Goal: Task Accomplishment & Management: Manage account settings

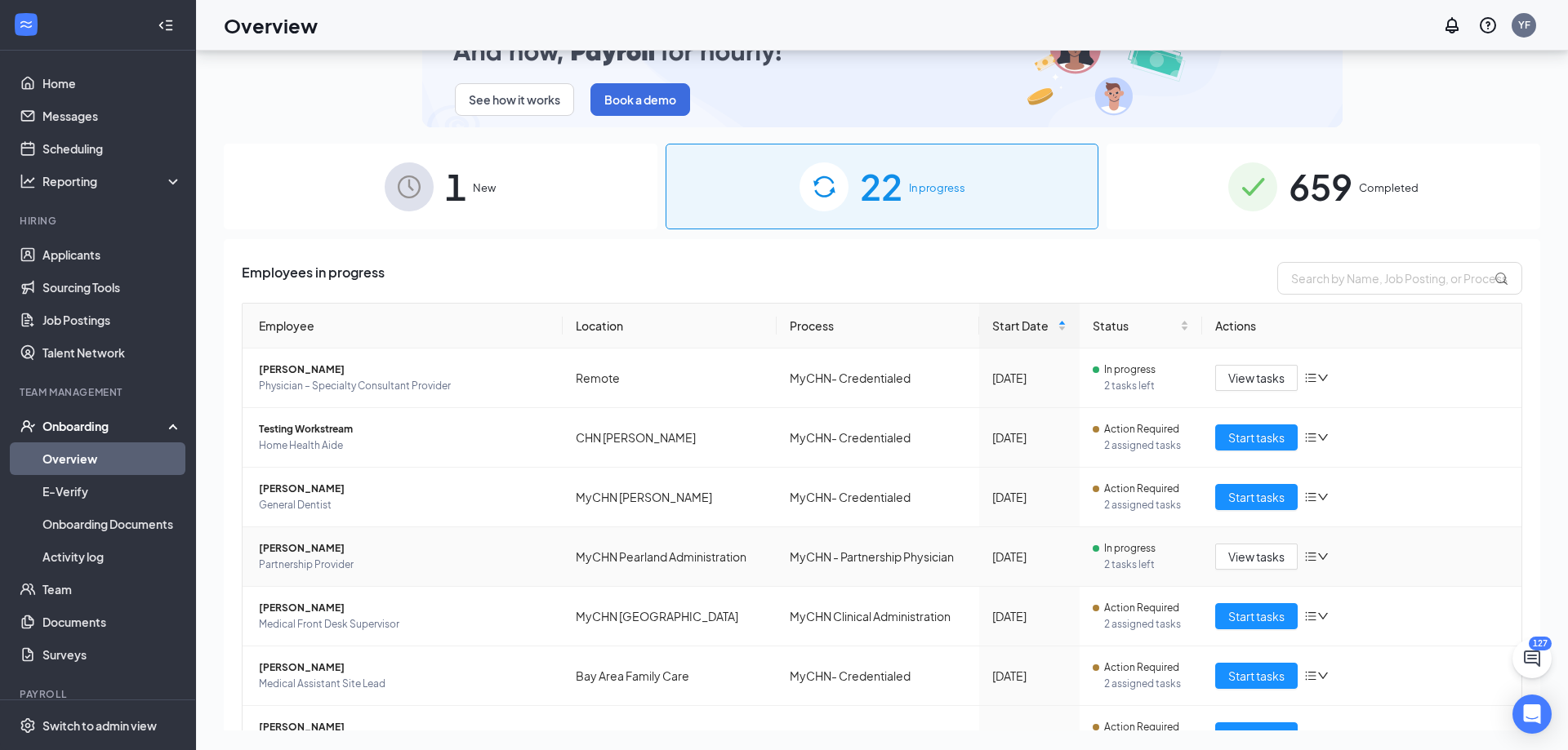
scroll to position [277, 0]
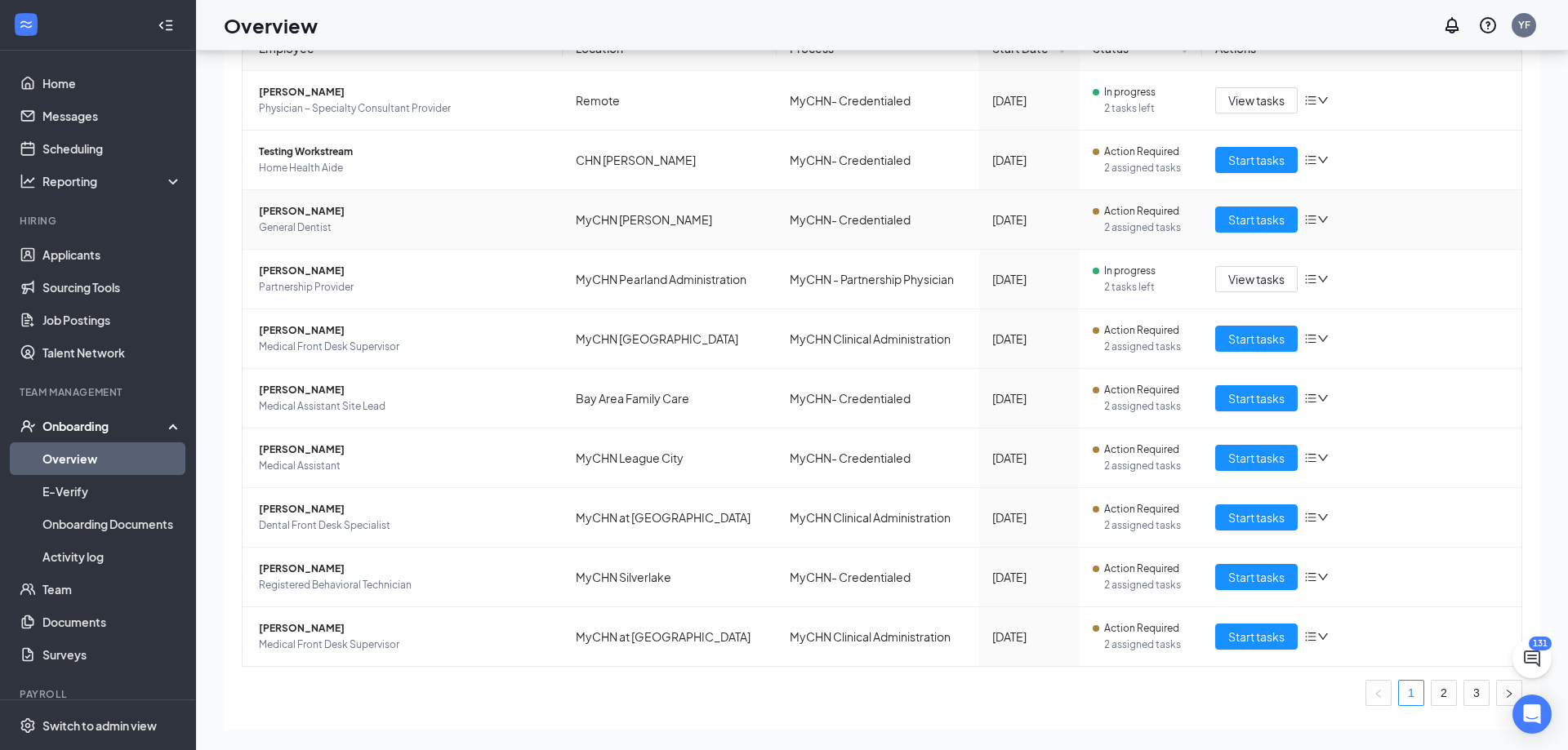
click at [325, 207] on span "[PERSON_NAME]" at bounding box center [404, 211] width 291 height 16
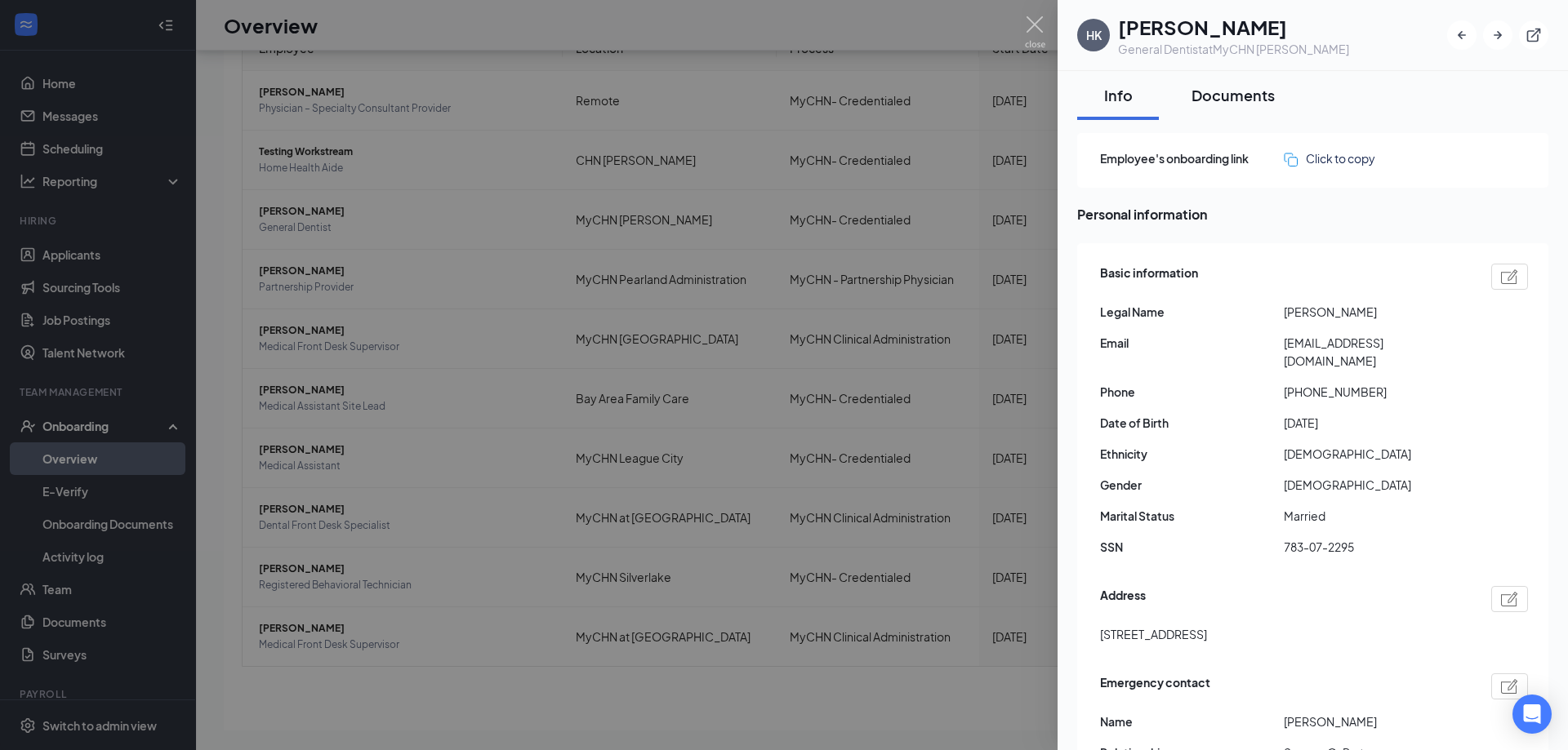
click at [1209, 99] on div "Documents" at bounding box center [1233, 95] width 84 height 20
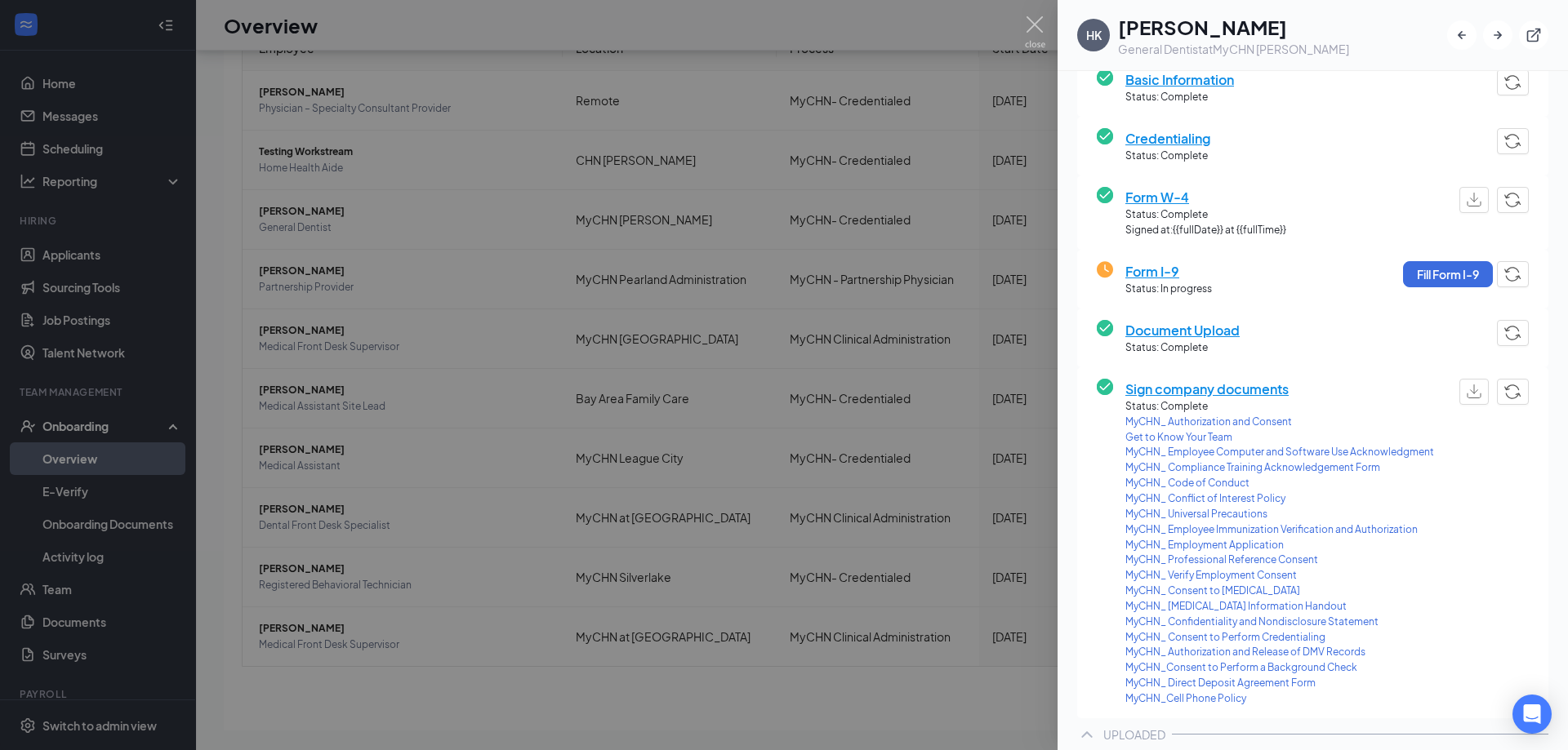
scroll to position [176, 0]
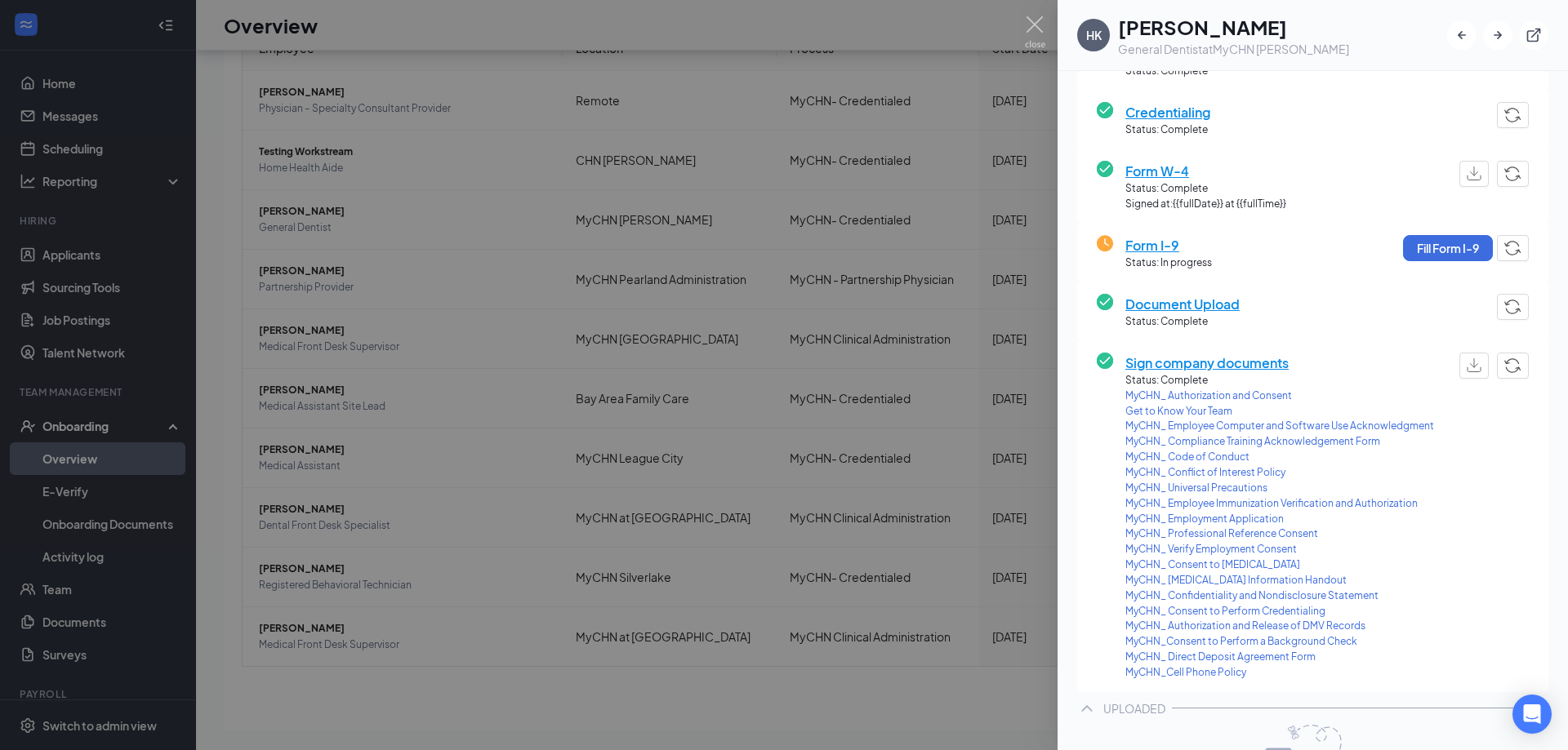
click at [1229, 627] on span "MyCHN_ Authorization and Release of DMV Records" at bounding box center [1279, 626] width 308 height 15
click at [1040, 25] on img at bounding box center [1035, 32] width 20 height 32
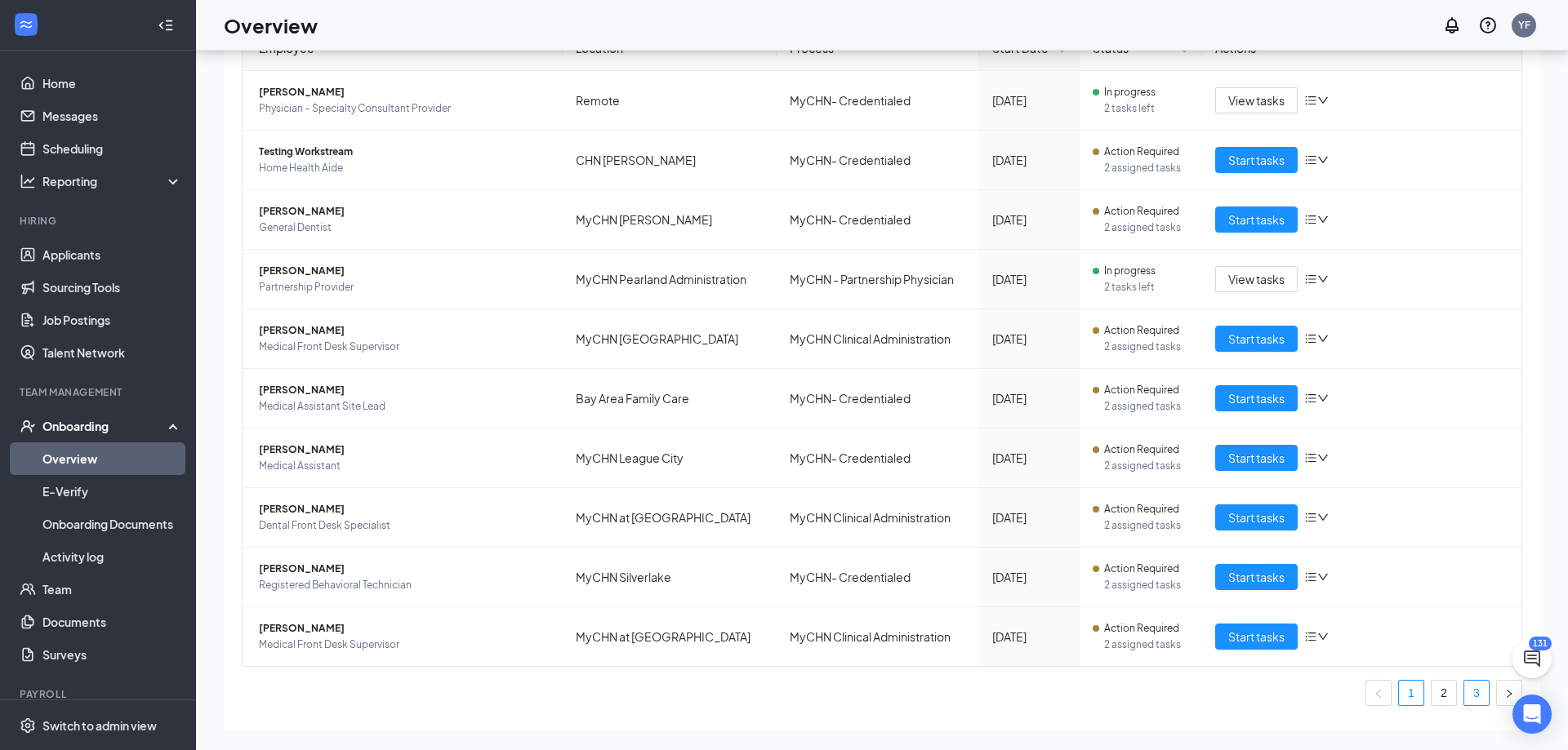
click at [1472, 698] on link "3" at bounding box center [1476, 693] width 25 height 25
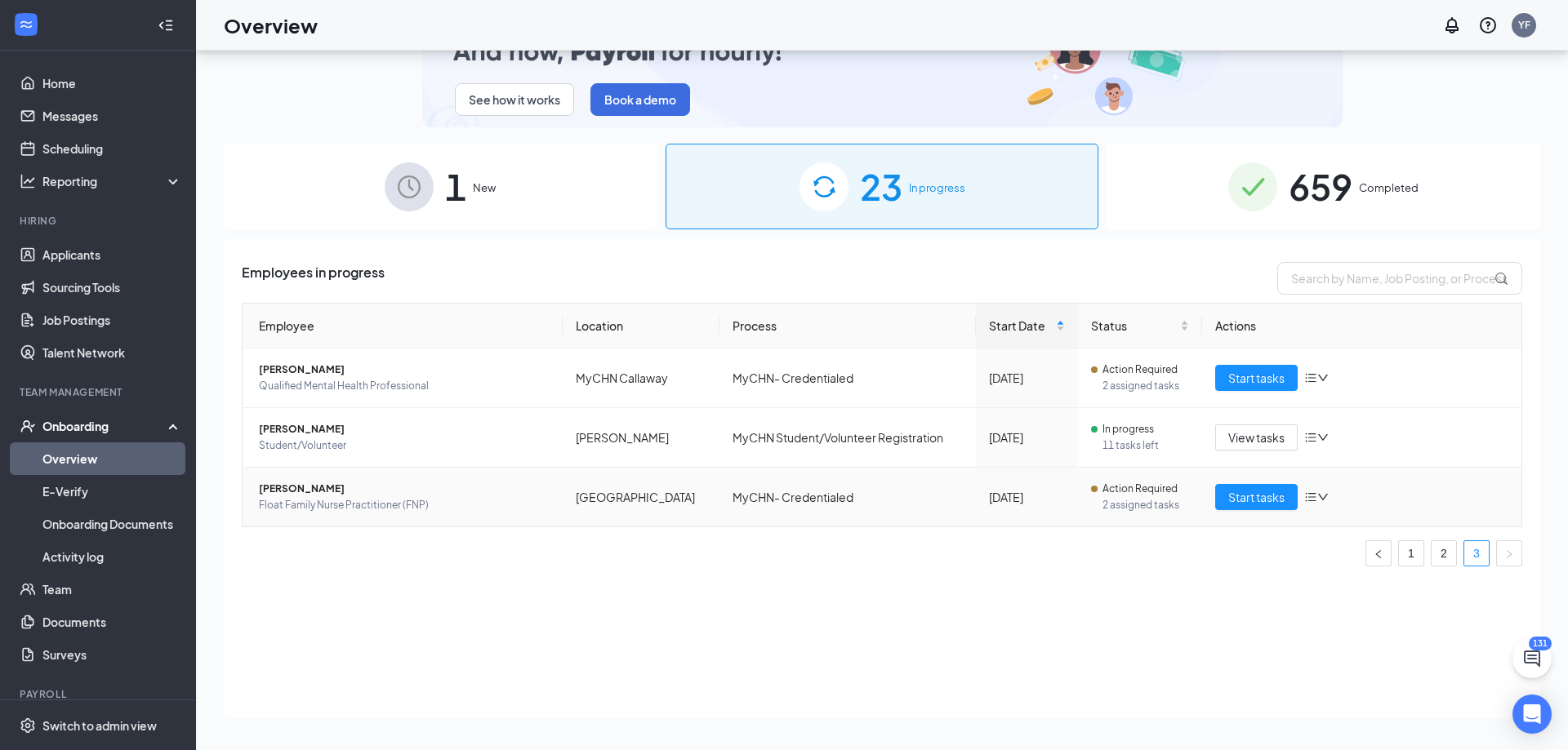
click at [322, 490] on span "TREVONNA B MILLER" at bounding box center [404, 489] width 291 height 16
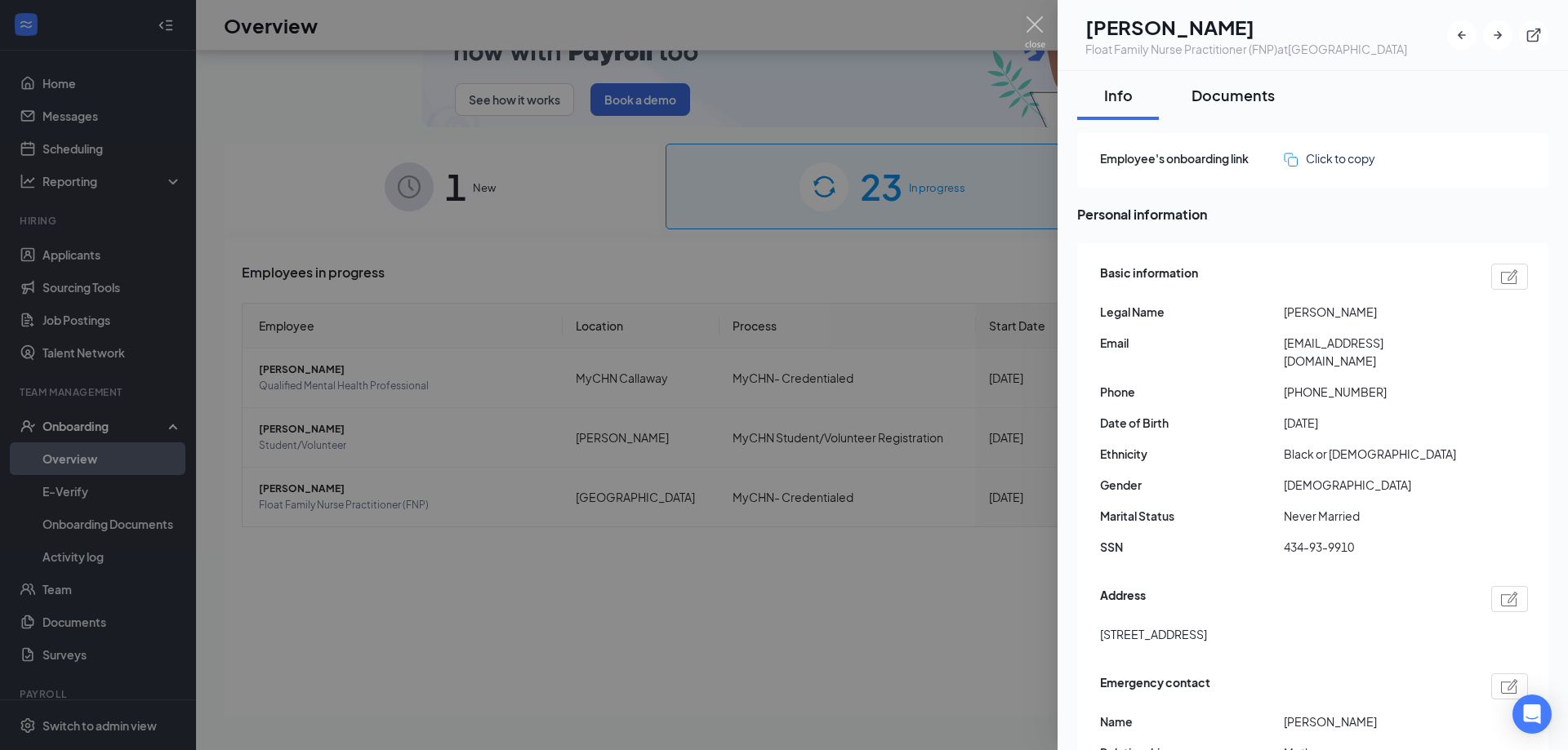
click at [1230, 106] on div "Documents" at bounding box center [1233, 95] width 84 height 20
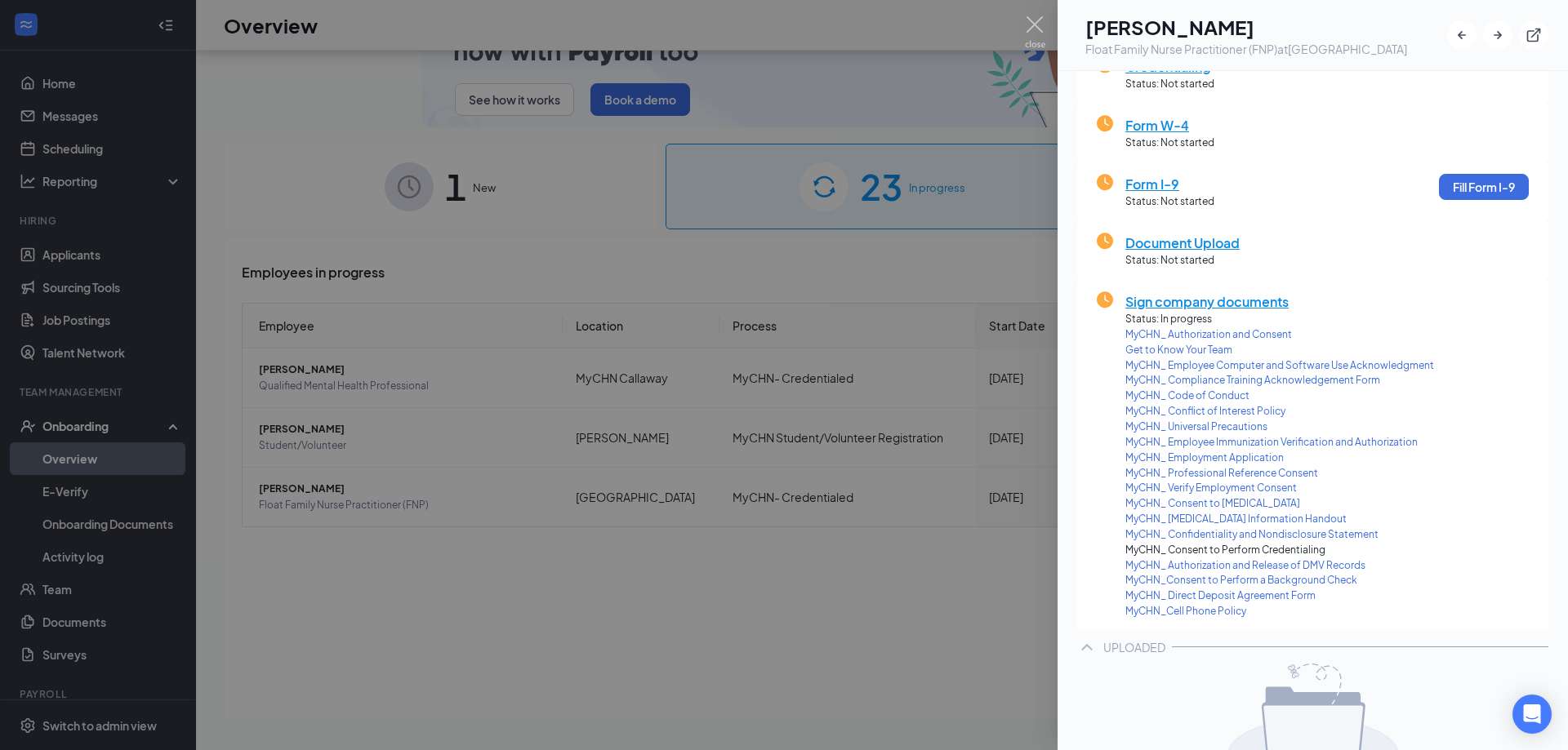
scroll to position [265, 0]
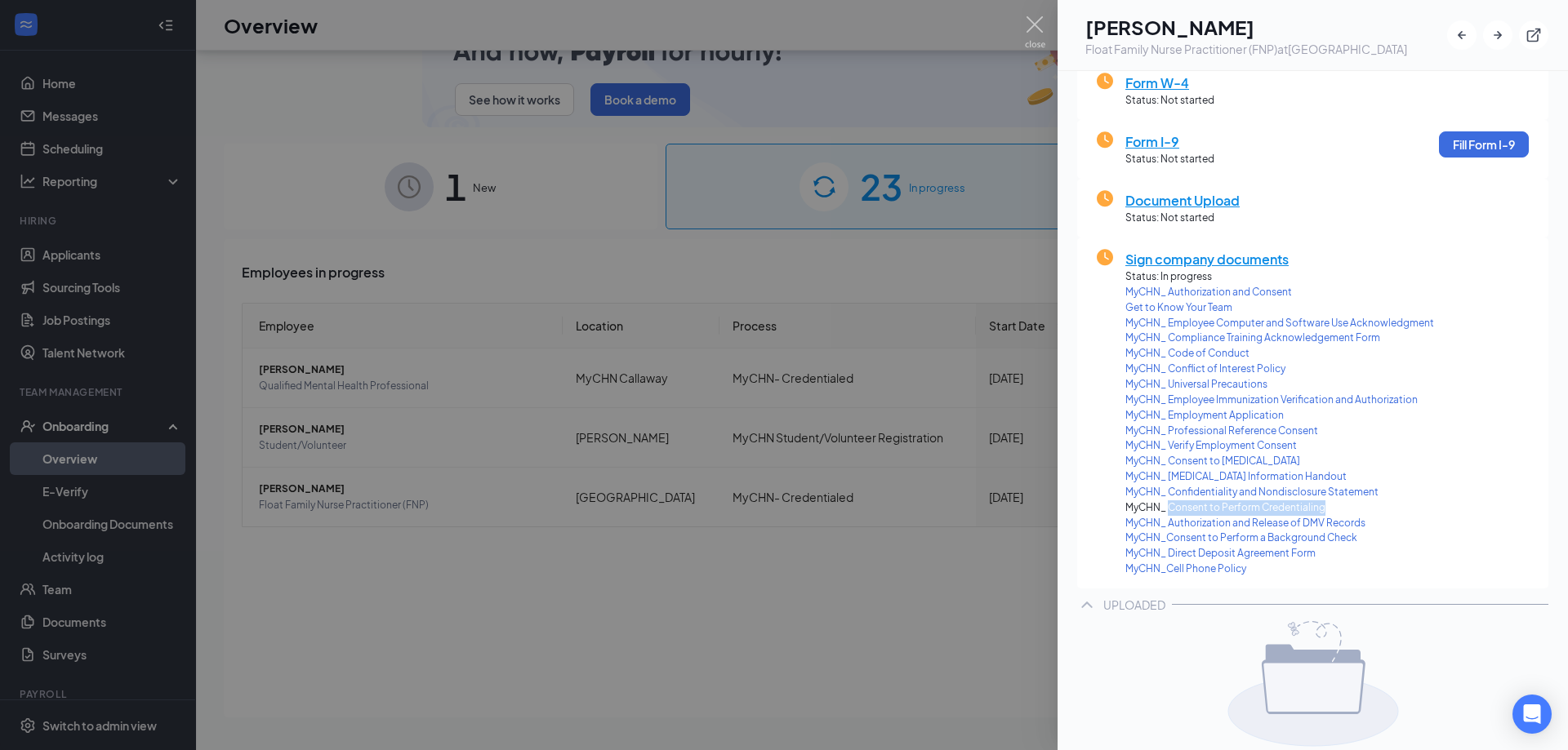
drag, startPoint x: 1171, startPoint y: 522, endPoint x: 1322, endPoint y: 523, distance: 151.0
click at [1322, 516] on span "MyCHN_ Consent to Perform Credentialing" at bounding box center [1279, 507] width 308 height 15
copy span "Consent to Perform Credentialing"
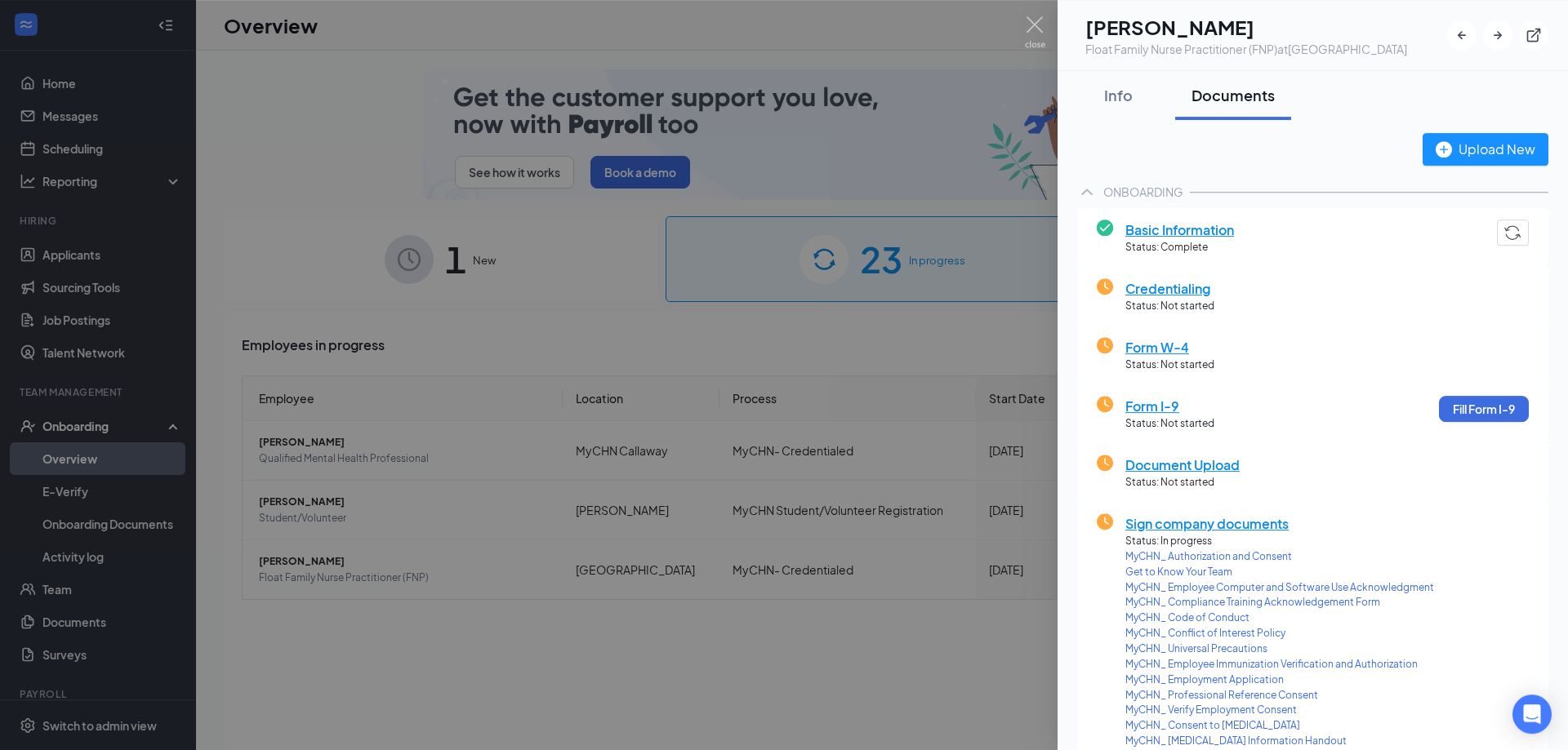
scroll to position [0, 0]
click at [1113, 106] on div "Info" at bounding box center [1117, 95] width 49 height 20
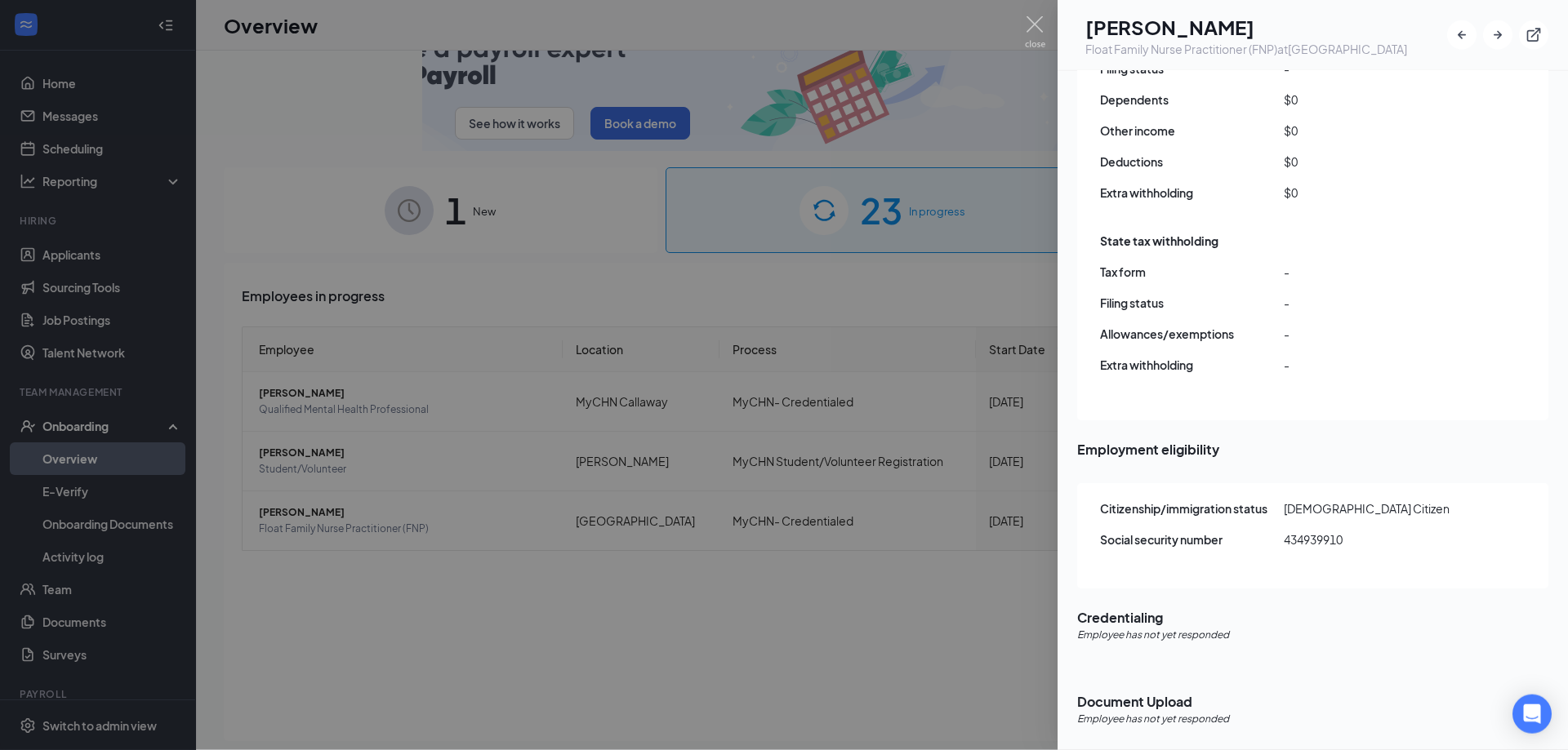
scroll to position [74, 0]
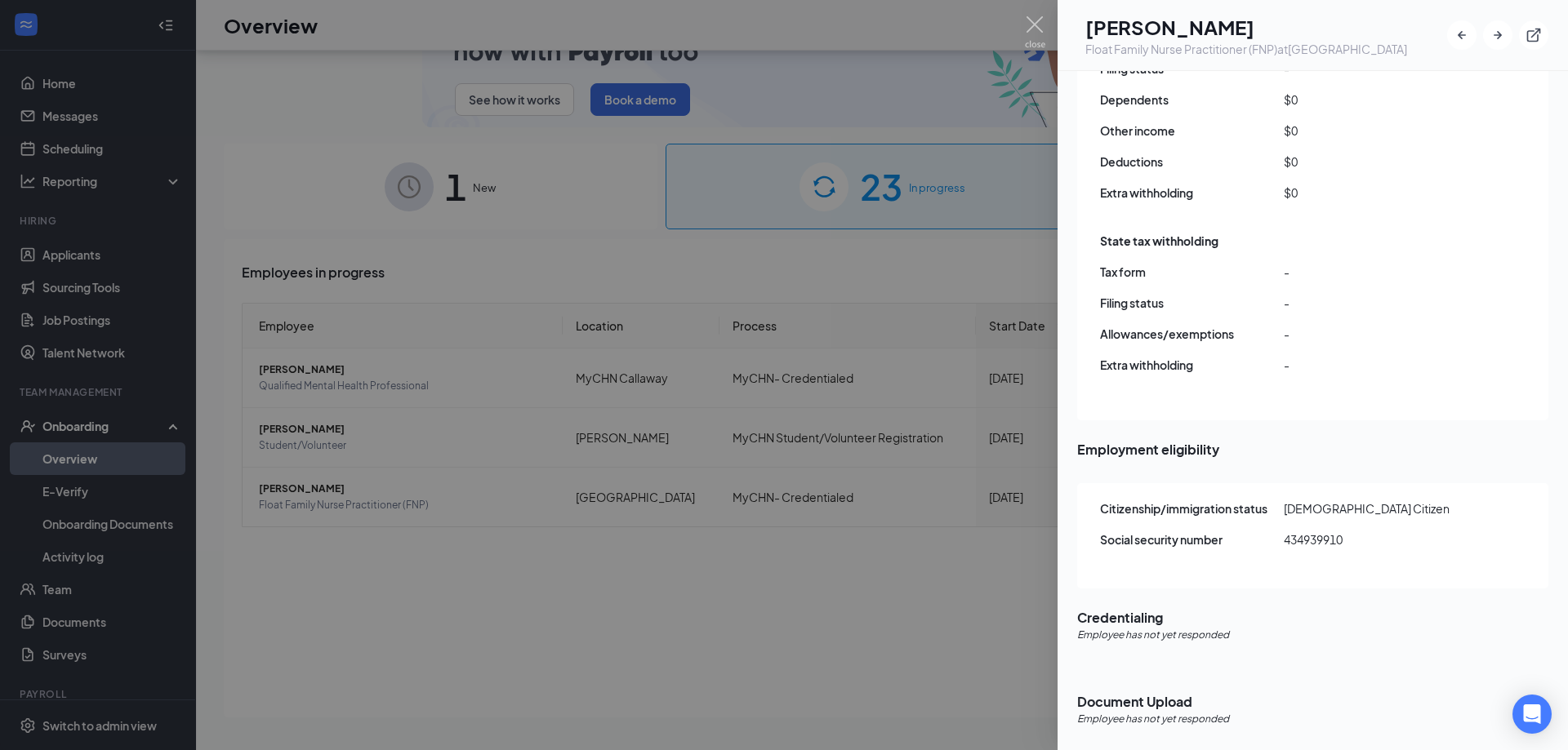
click at [609, 668] on div at bounding box center [784, 375] width 1568 height 750
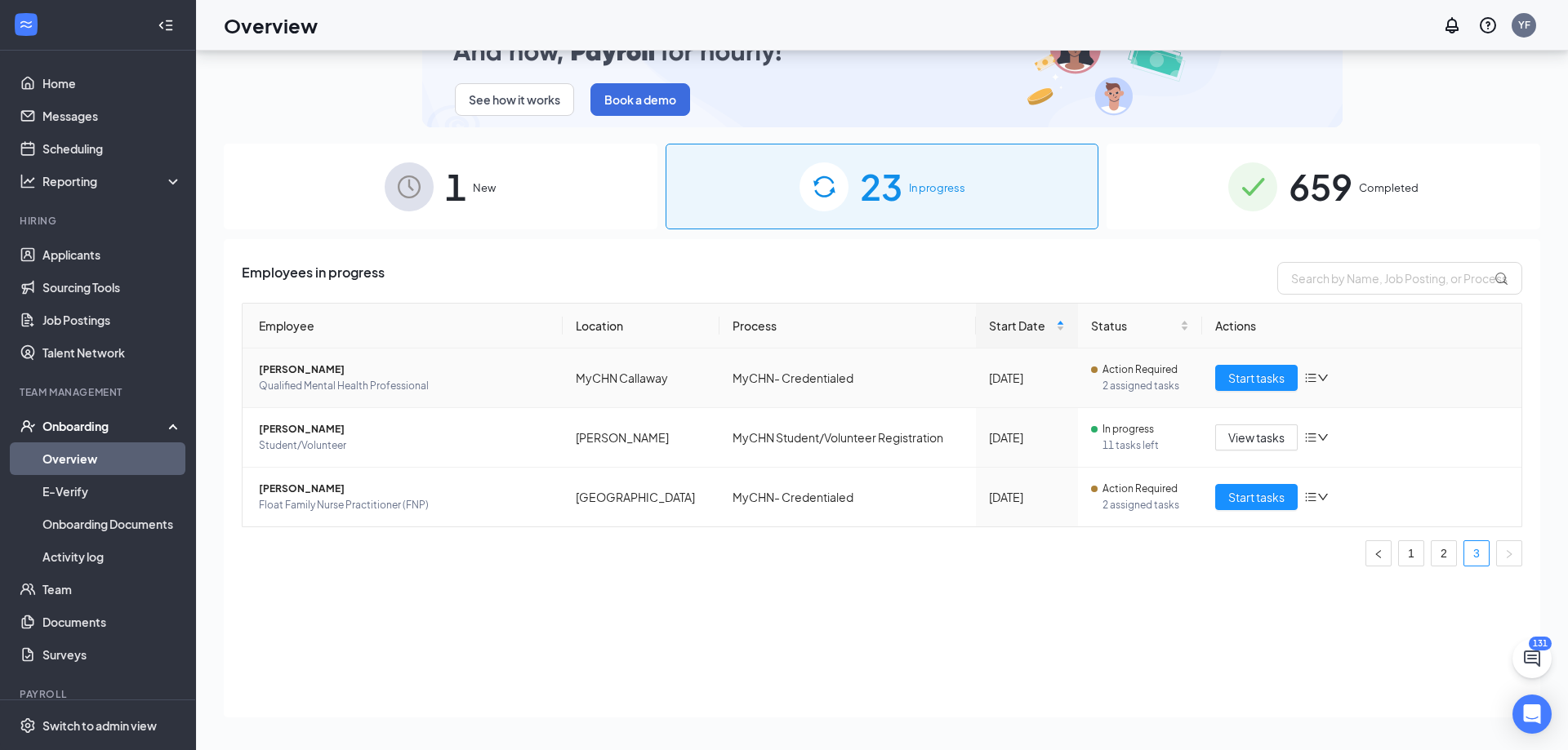
click at [276, 368] on span "Ezinna Oriji" at bounding box center [404, 370] width 291 height 16
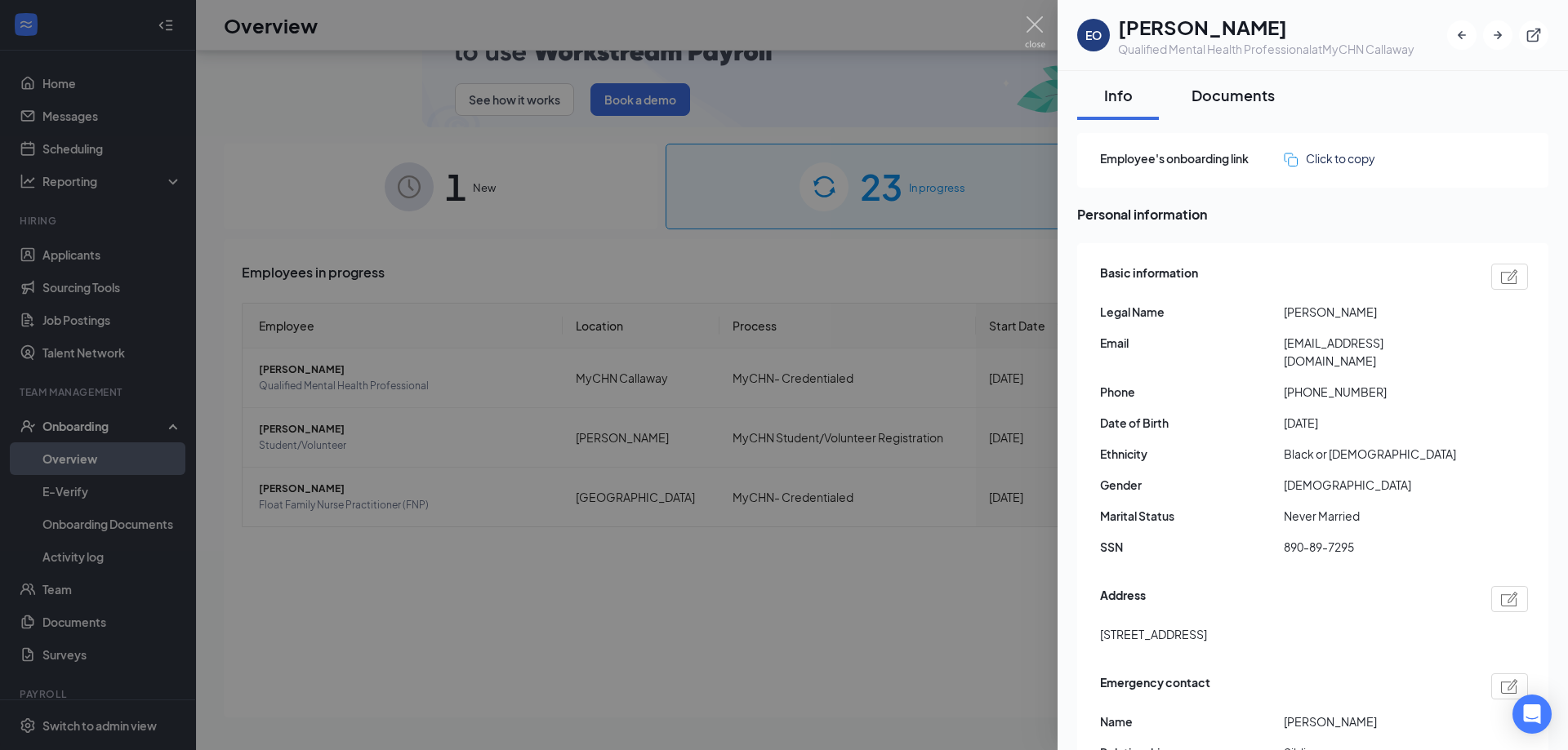
click at [1238, 96] on div "Documents" at bounding box center [1233, 95] width 84 height 20
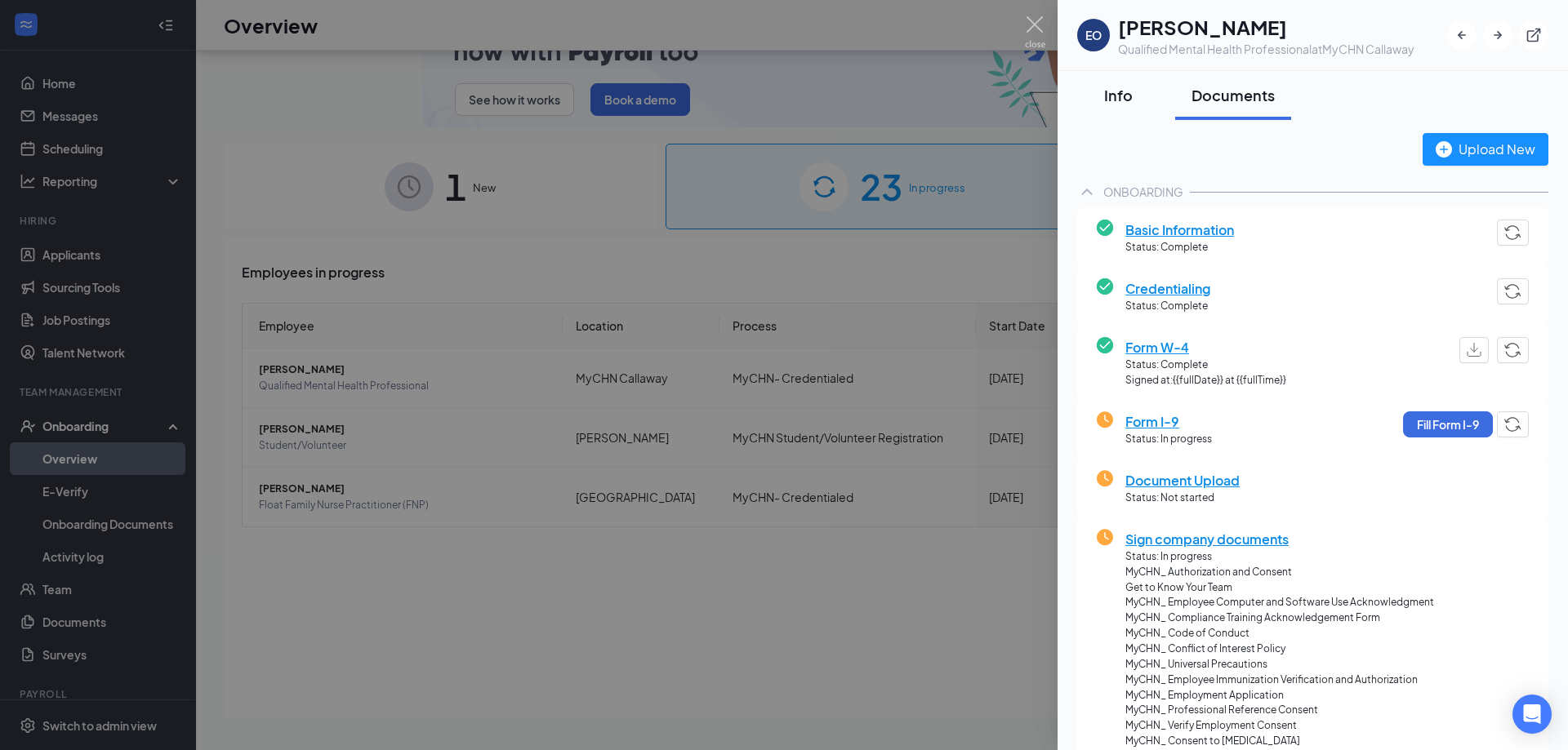
click at [1114, 95] on div "Info" at bounding box center [1117, 95] width 49 height 20
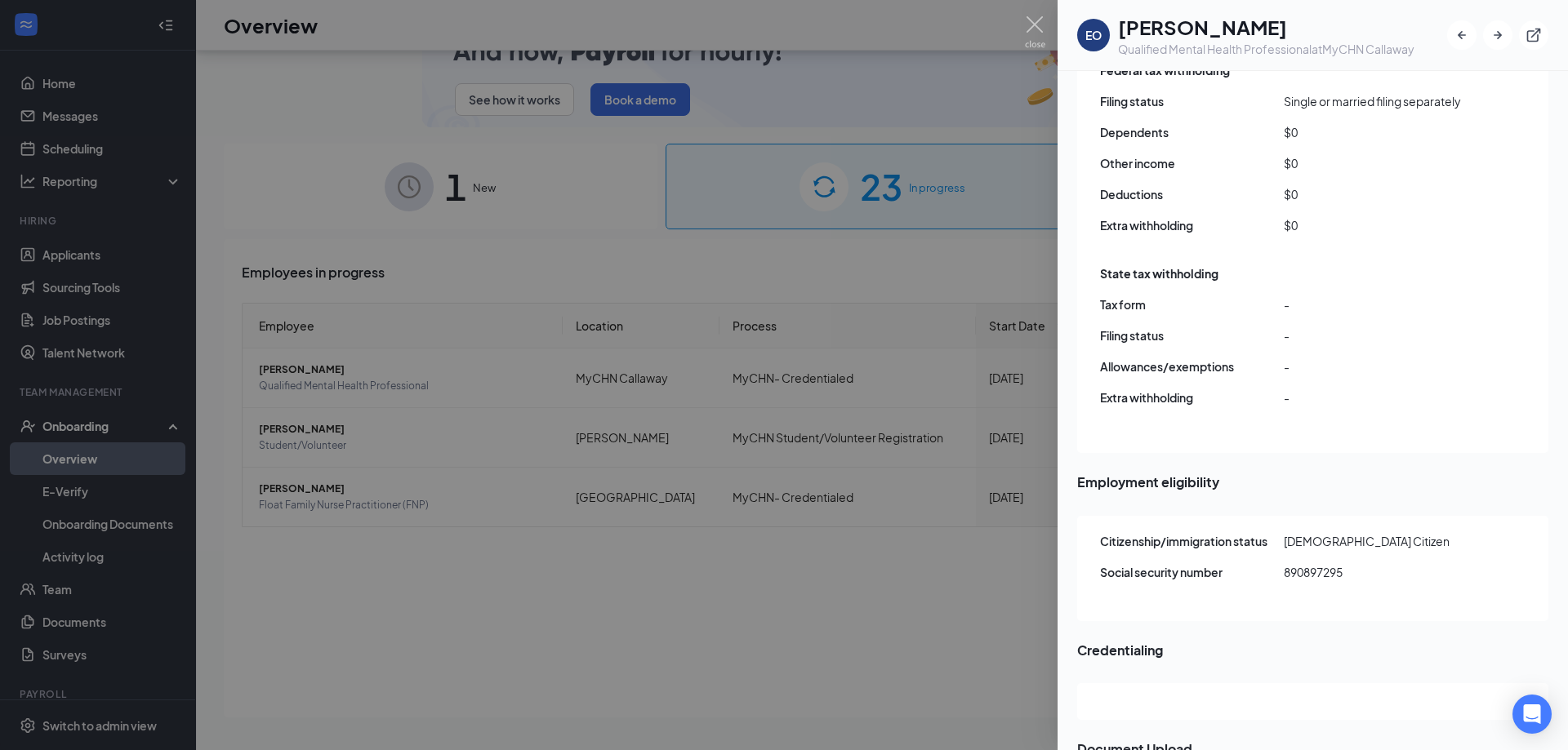
scroll to position [1502, 0]
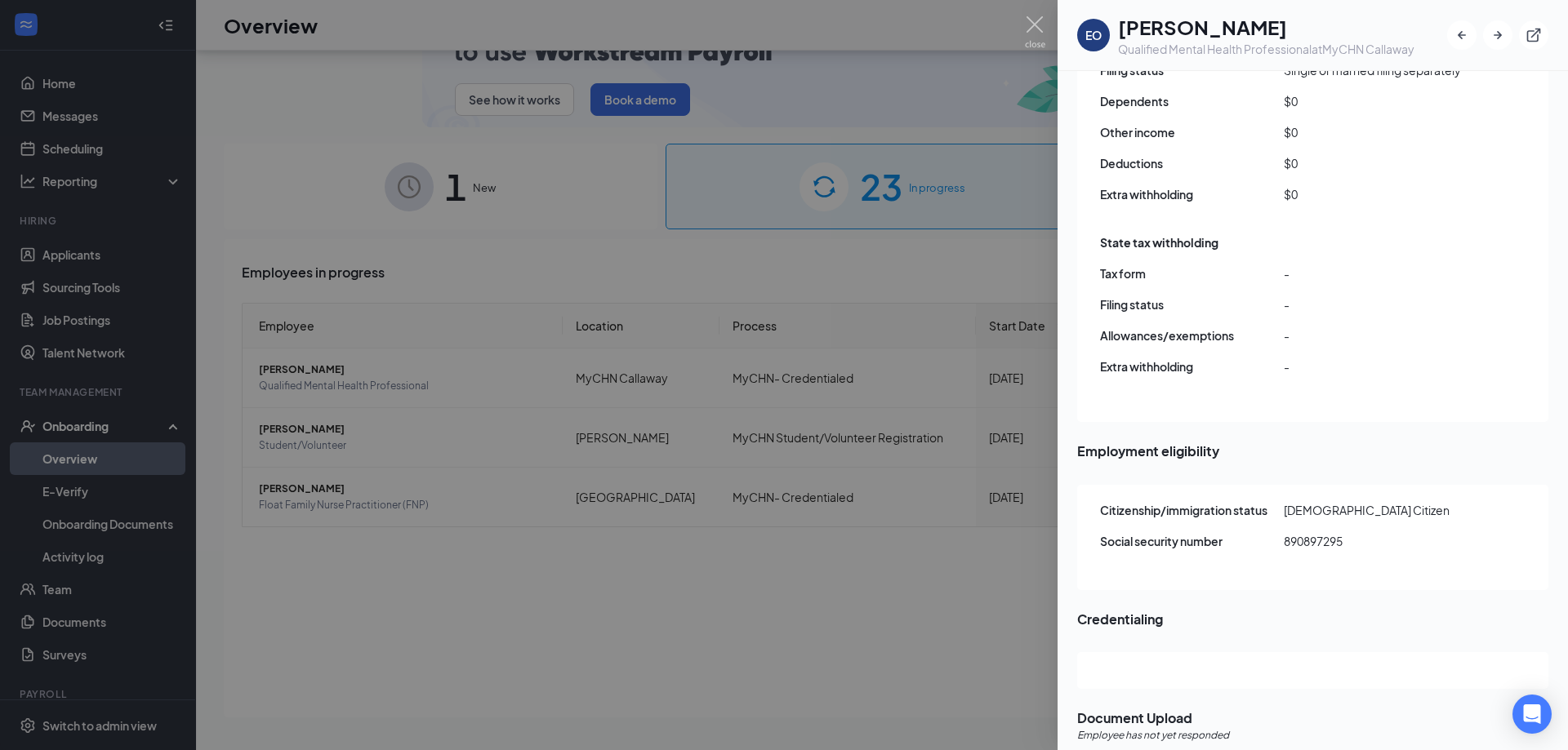
click at [444, 549] on div at bounding box center [784, 375] width 1568 height 750
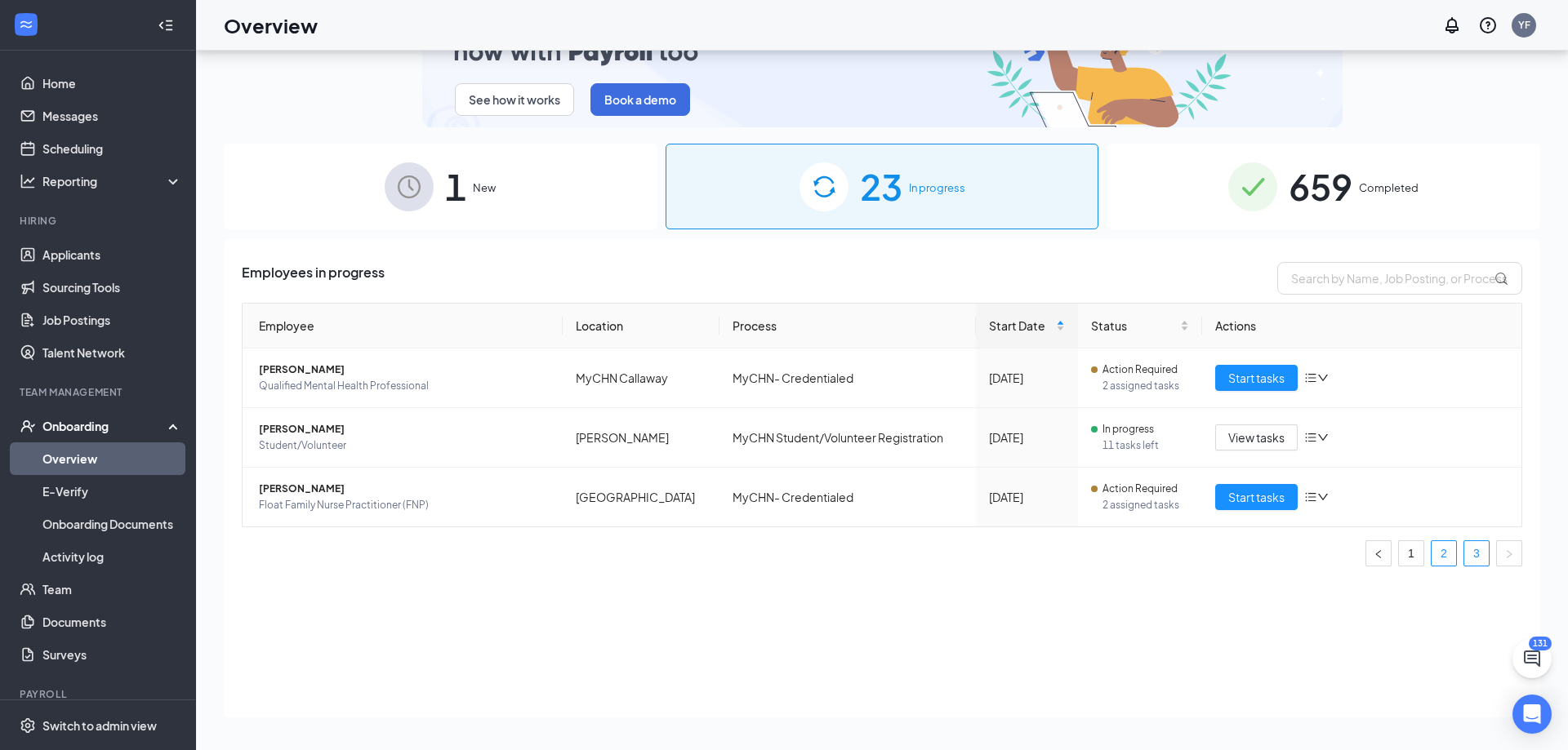
click at [1443, 558] on link "2" at bounding box center [1444, 554] width 25 height 25
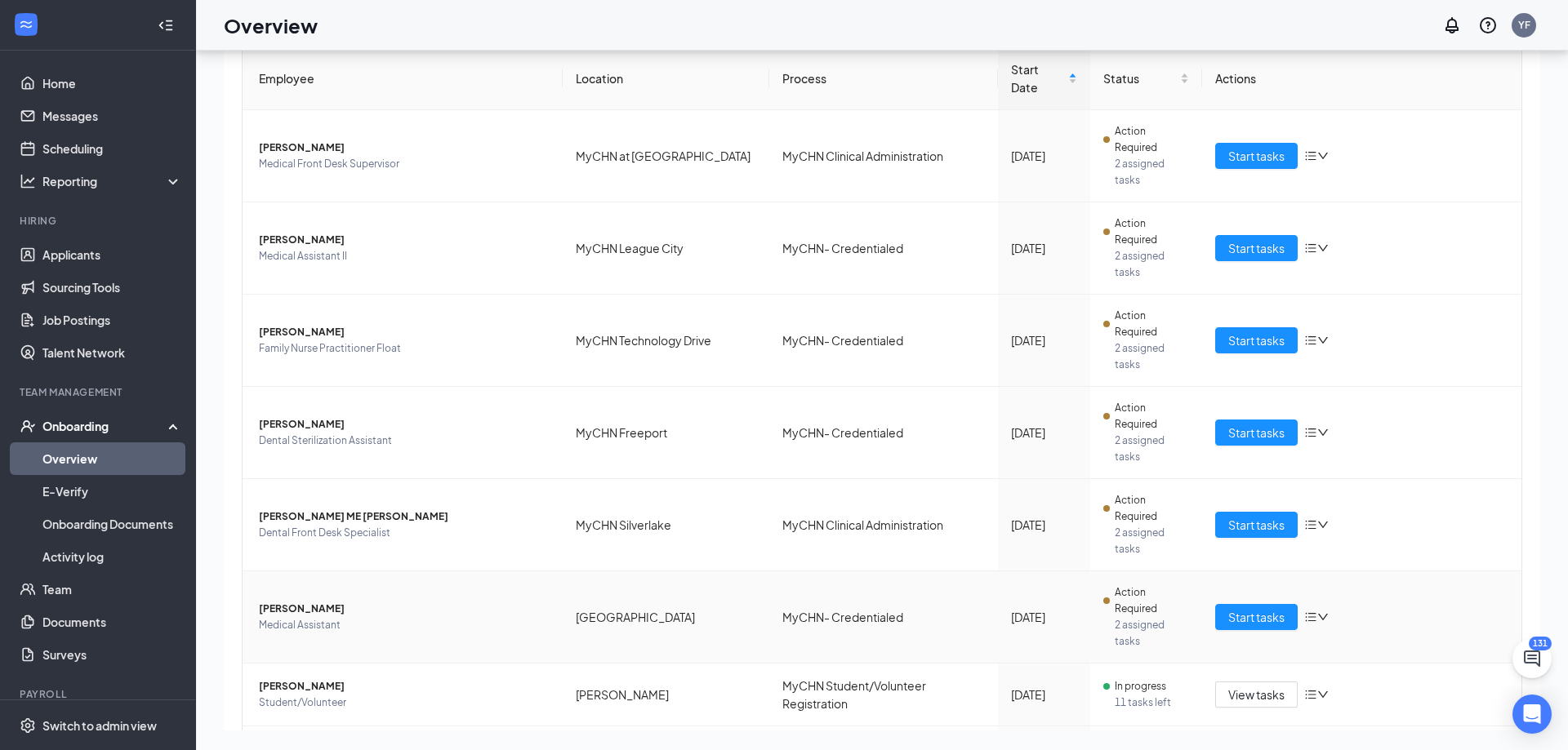
scroll to position [324, 0]
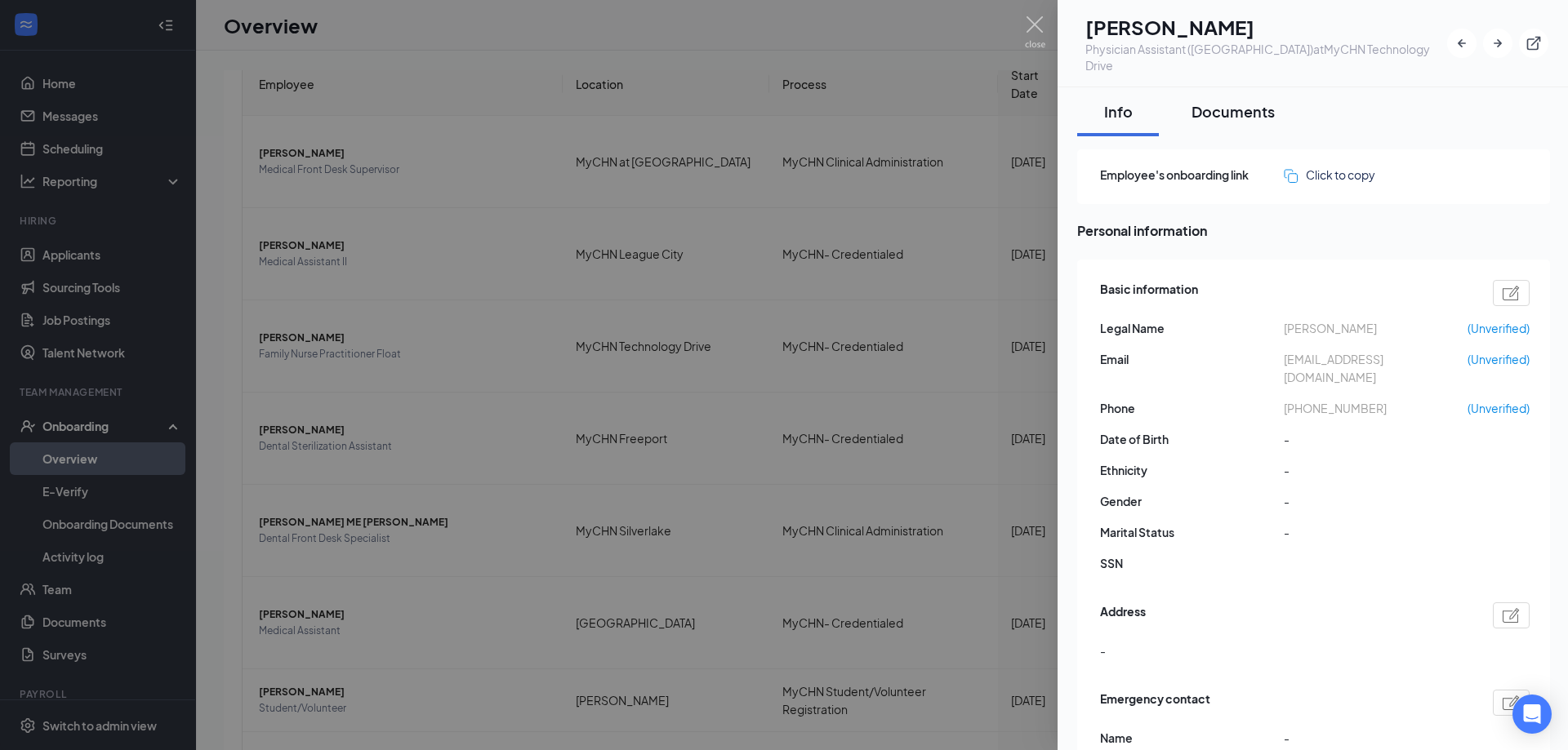
click at [1236, 101] on div "Documents" at bounding box center [1233, 111] width 84 height 20
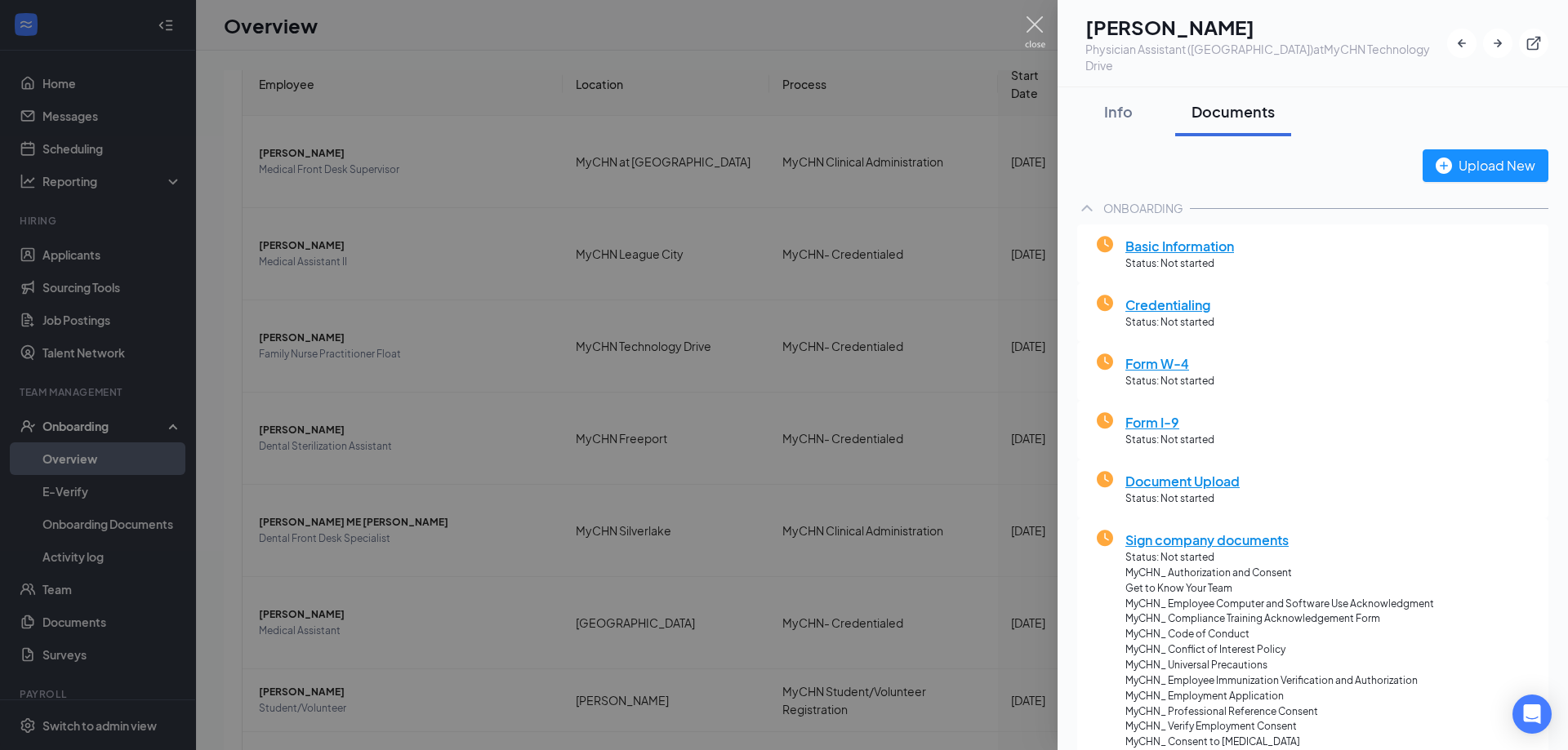
click at [1034, 20] on img at bounding box center [1035, 32] width 20 height 32
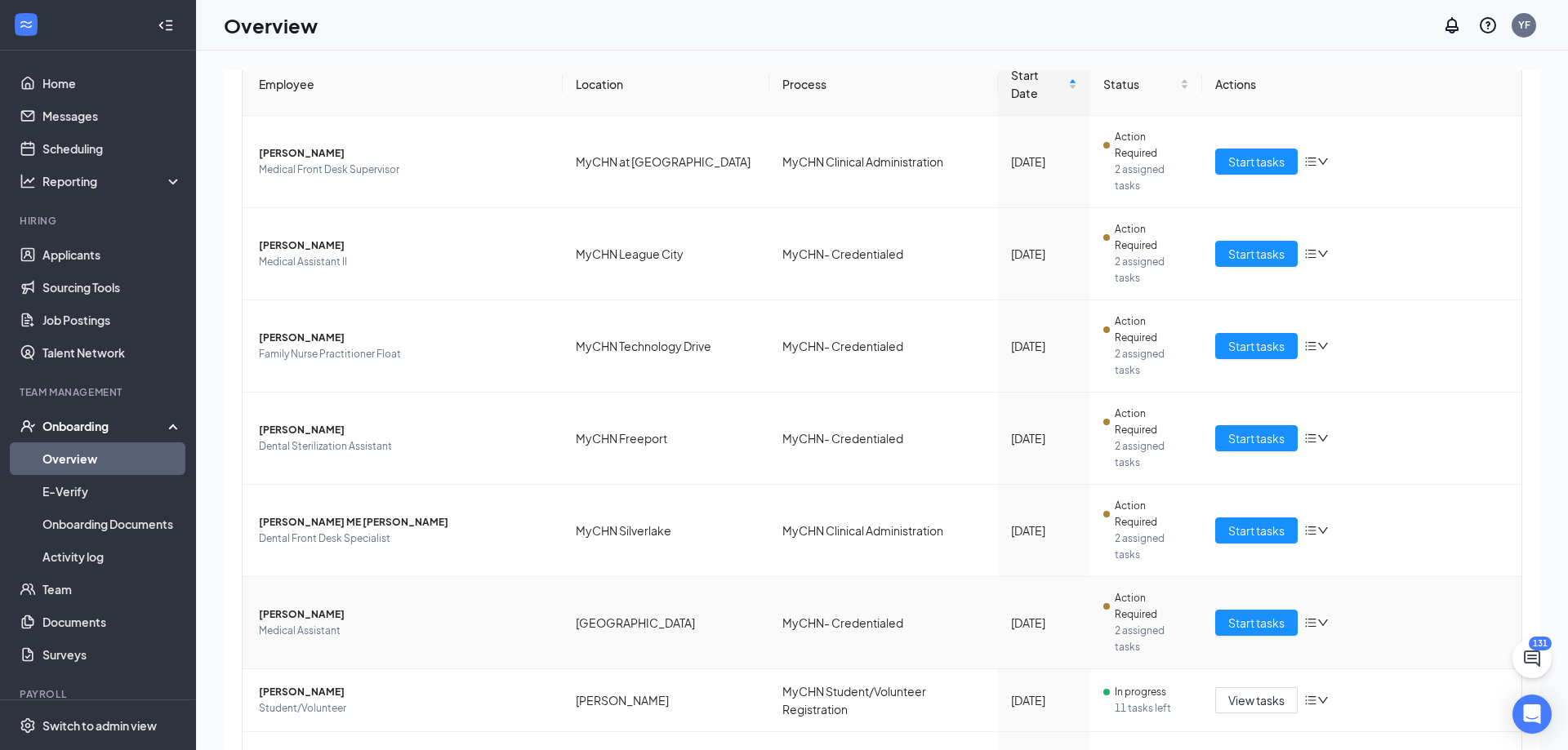
click at [302, 607] on span "Yalit Garcia" at bounding box center [404, 615] width 291 height 16
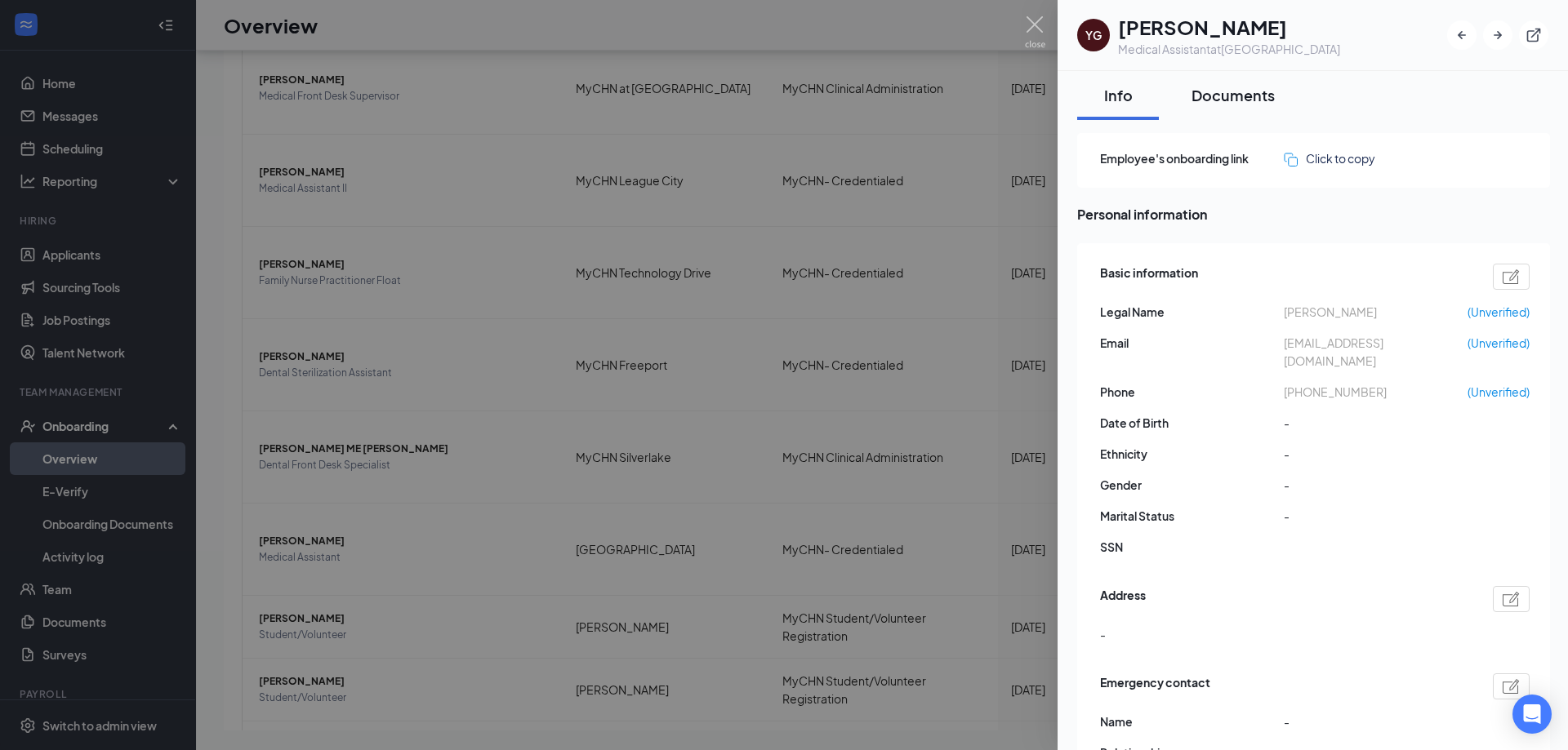
click at [1230, 98] on div "Documents" at bounding box center [1233, 95] width 84 height 20
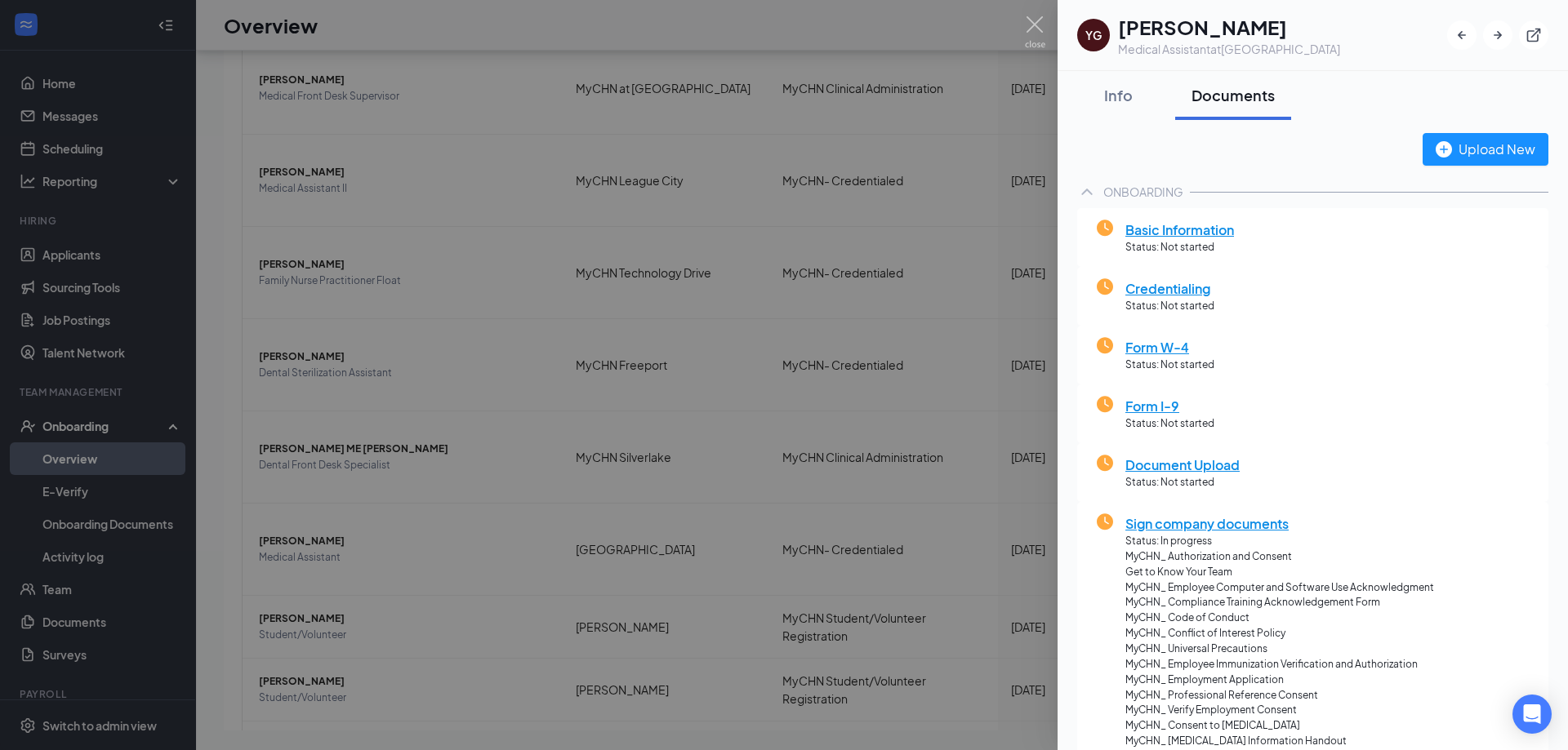
click at [298, 236] on div at bounding box center [784, 375] width 1568 height 750
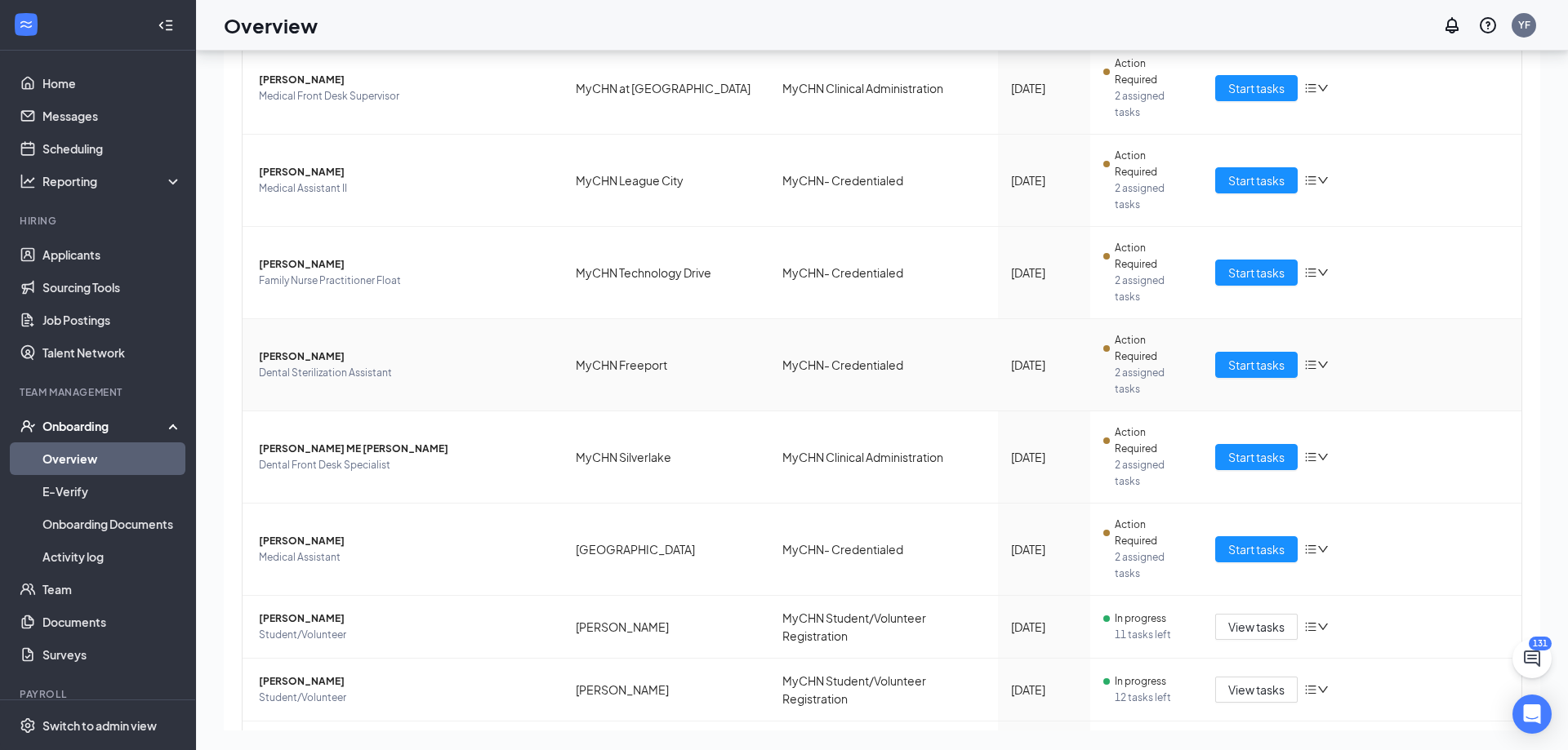
click at [307, 348] on span "Keylen Delafuente" at bounding box center [404, 356] width 291 height 16
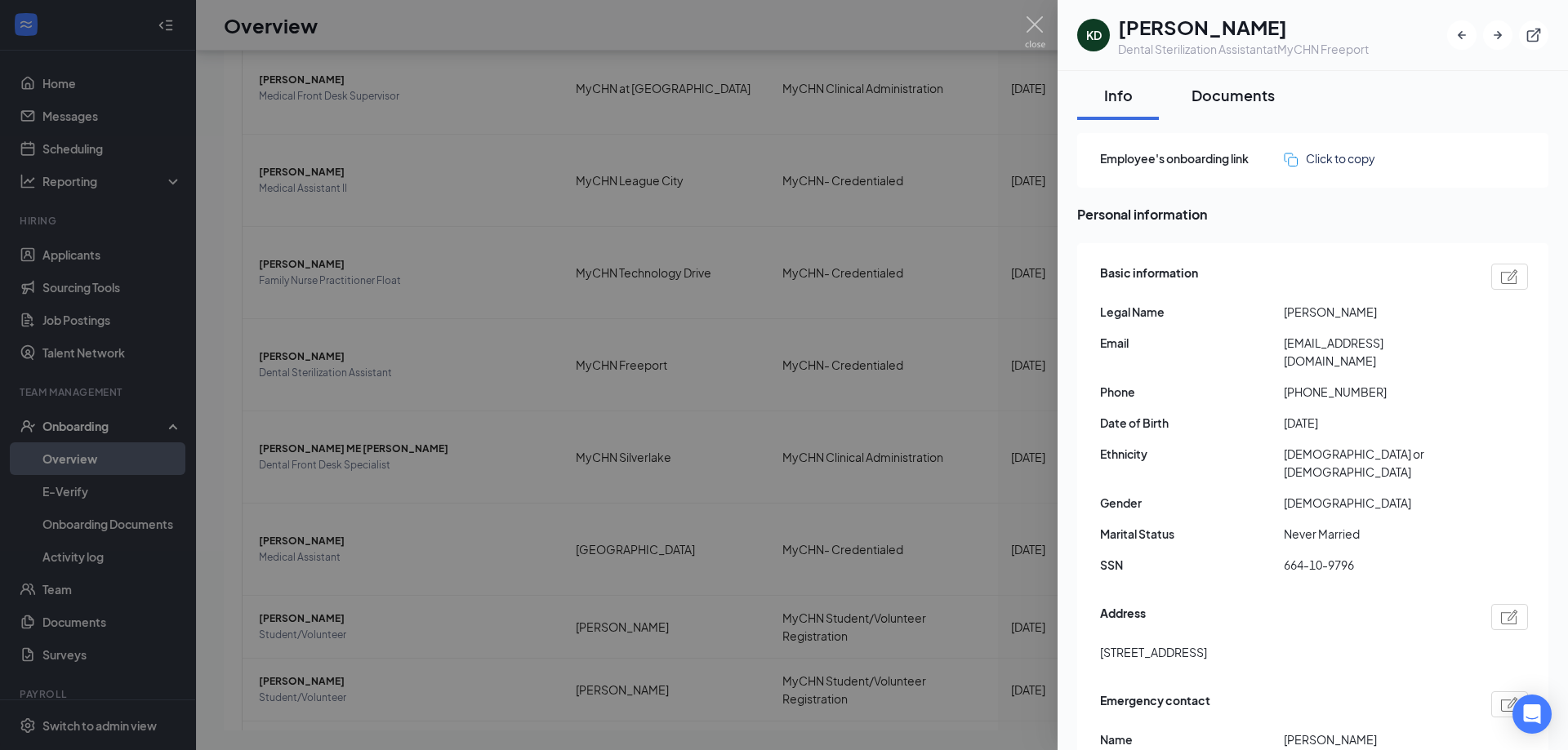
click at [1241, 90] on div "Documents" at bounding box center [1233, 95] width 84 height 20
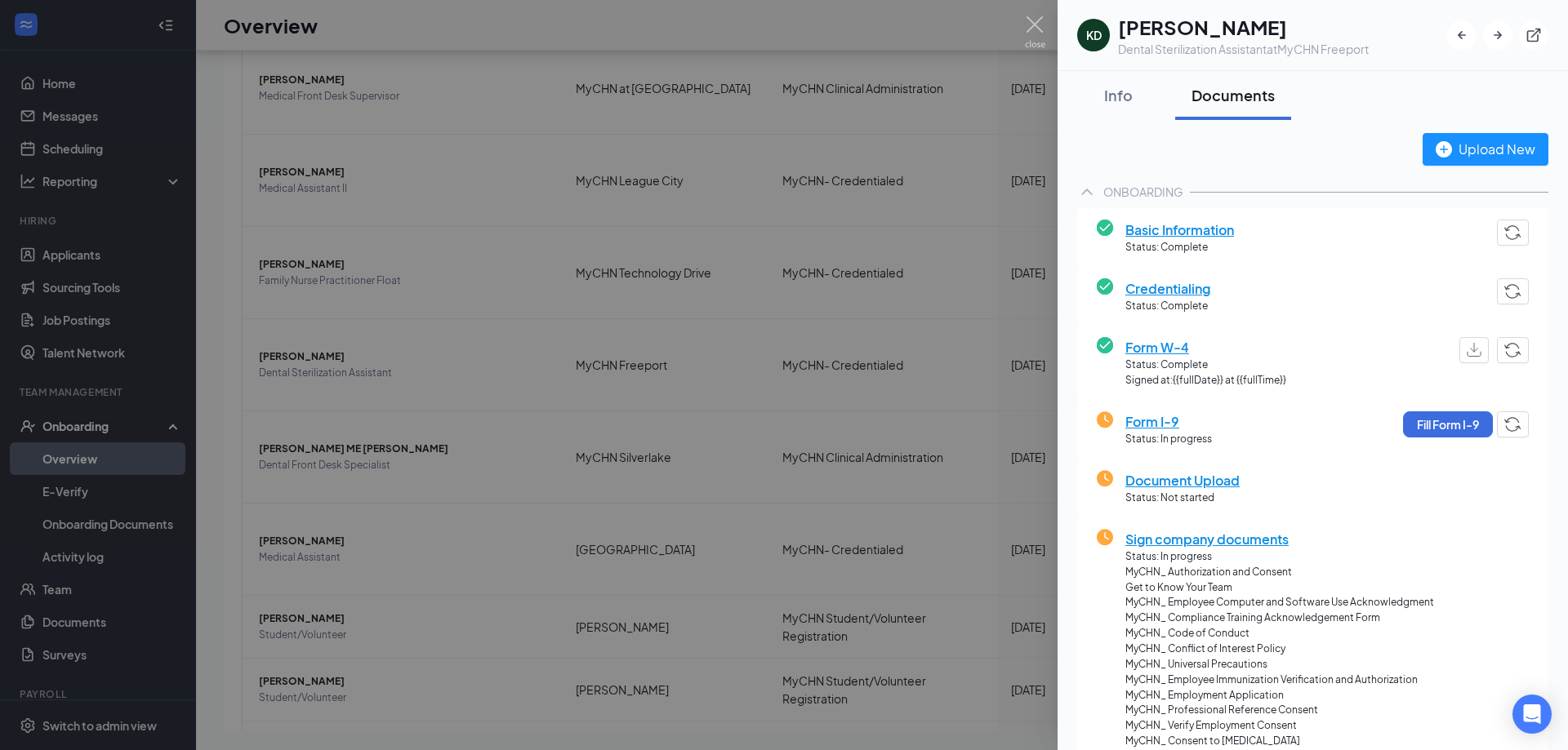
click at [268, 167] on div at bounding box center [784, 375] width 1568 height 750
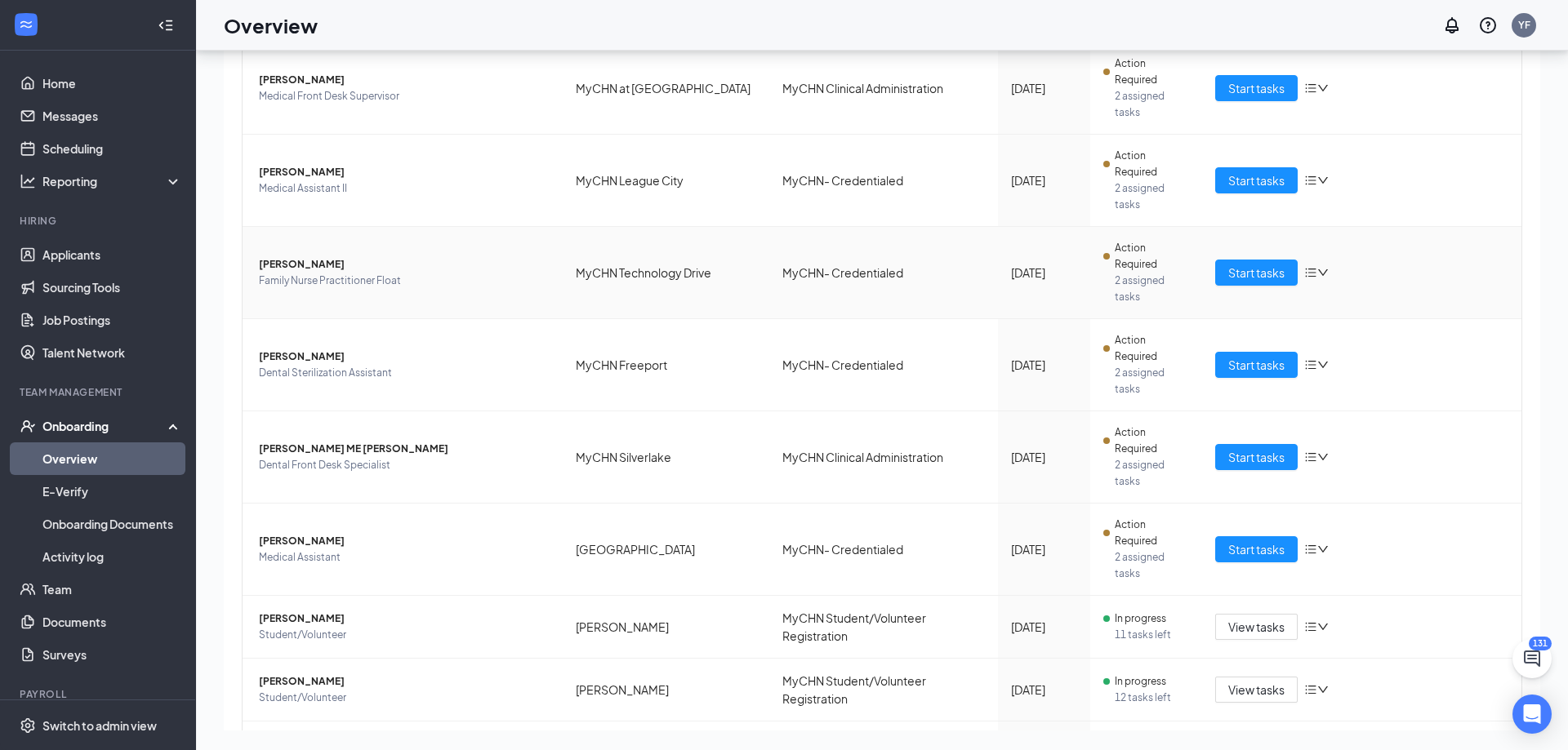
click at [274, 256] on span "Fatimata Sylla" at bounding box center [404, 264] width 291 height 16
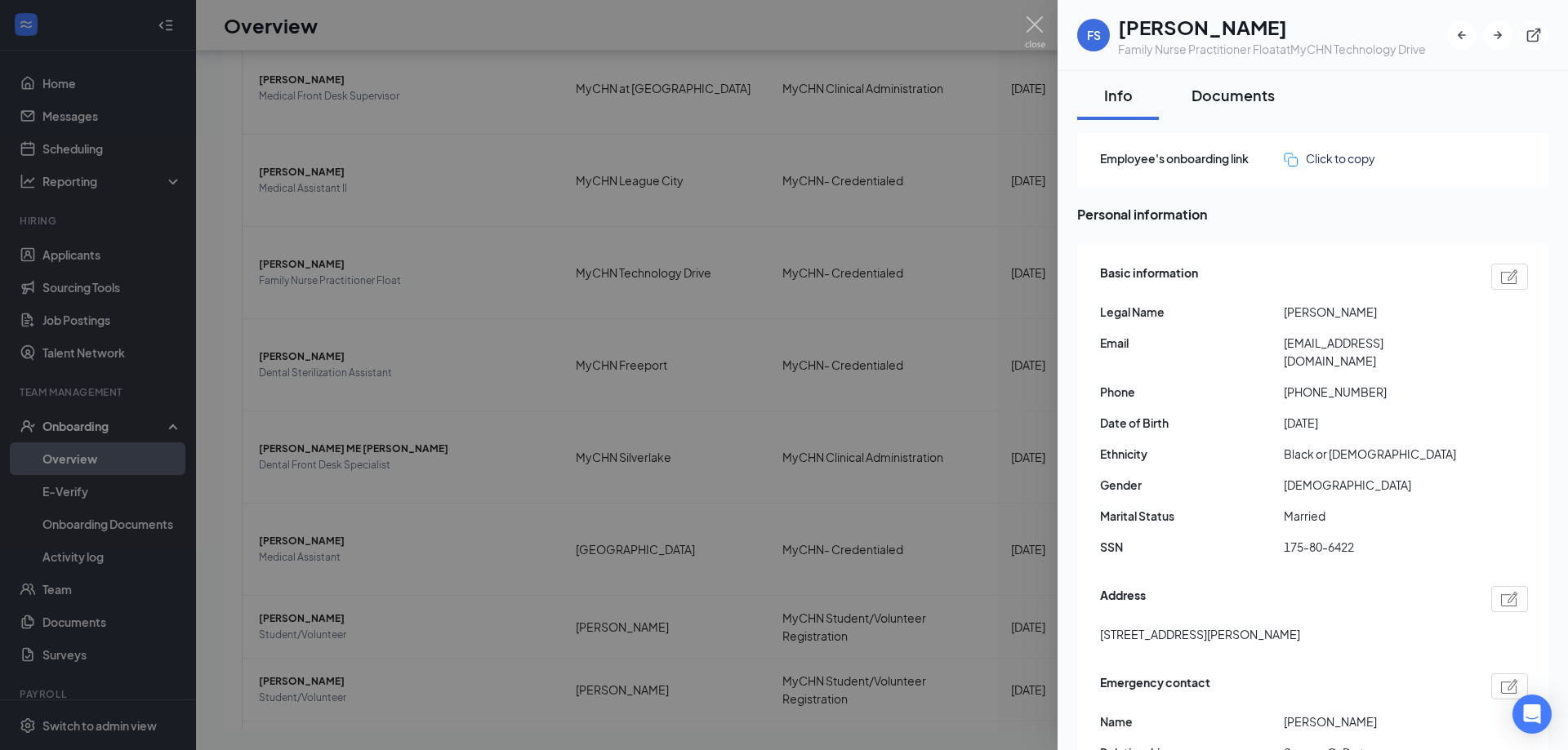
click at [1222, 97] on div "Documents" at bounding box center [1233, 95] width 84 height 20
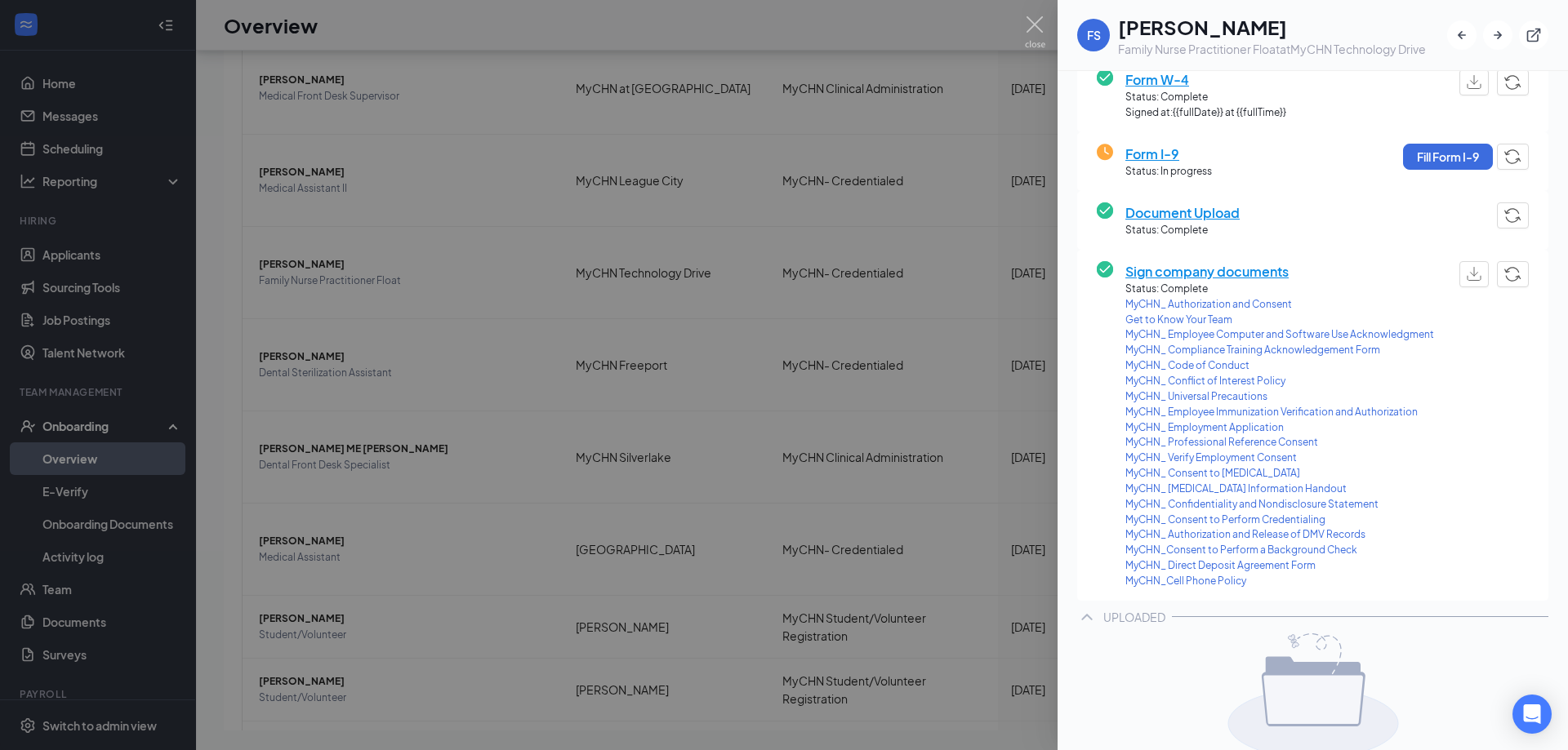
scroll to position [353, 0]
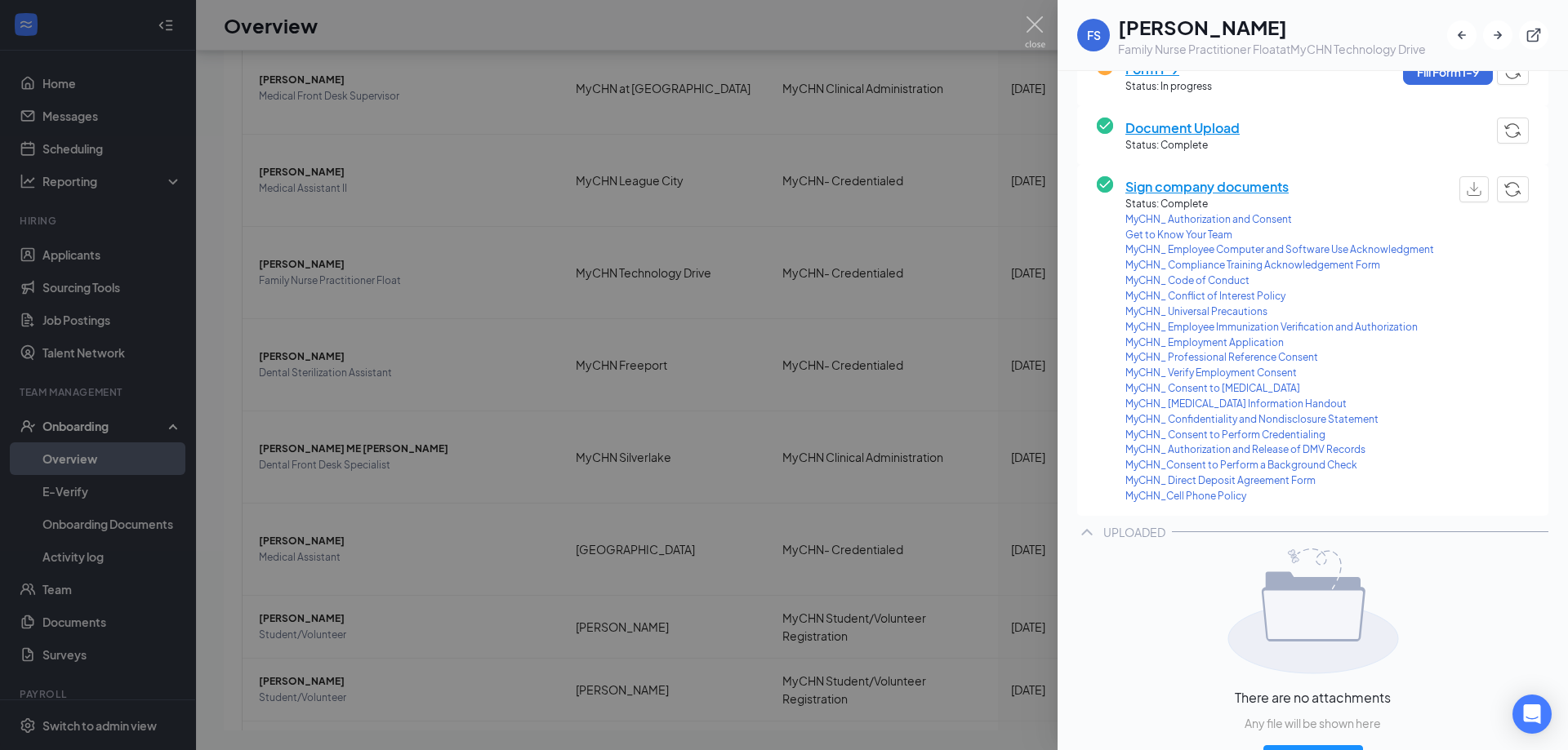
click at [275, 172] on div at bounding box center [784, 375] width 1568 height 750
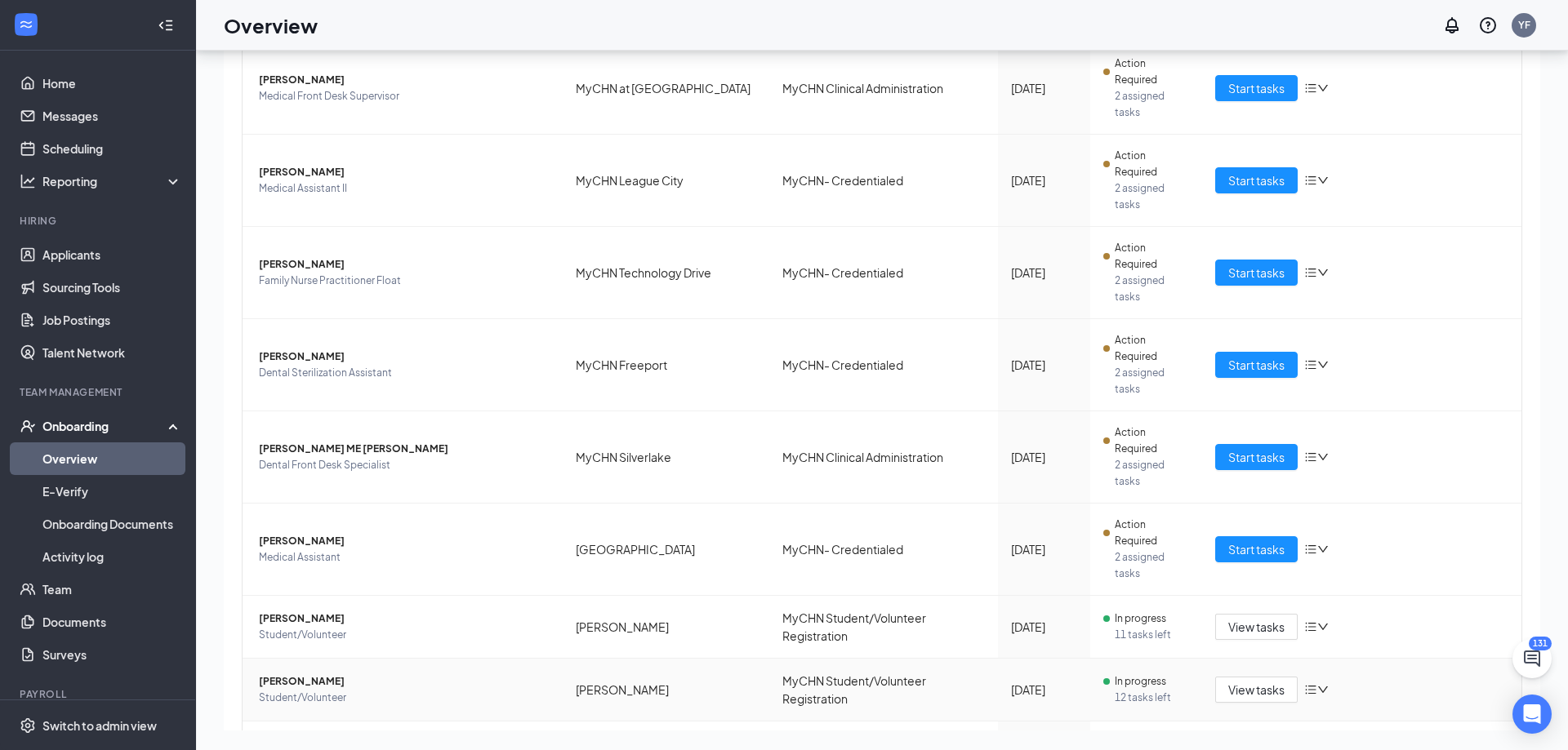
scroll to position [60, 0]
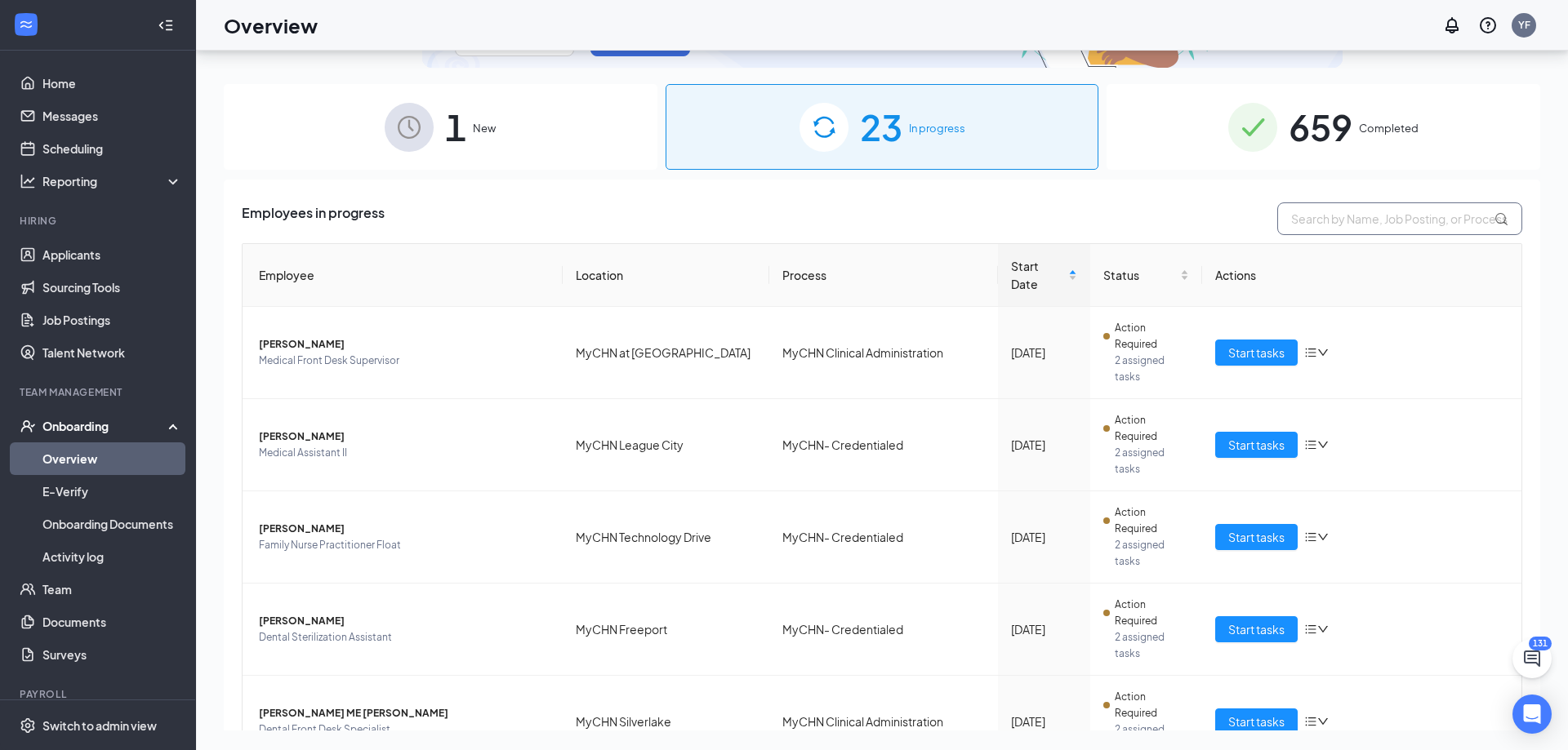
click at [1307, 217] on input "text" at bounding box center [1400, 219] width 245 height 33
type input "kaur"
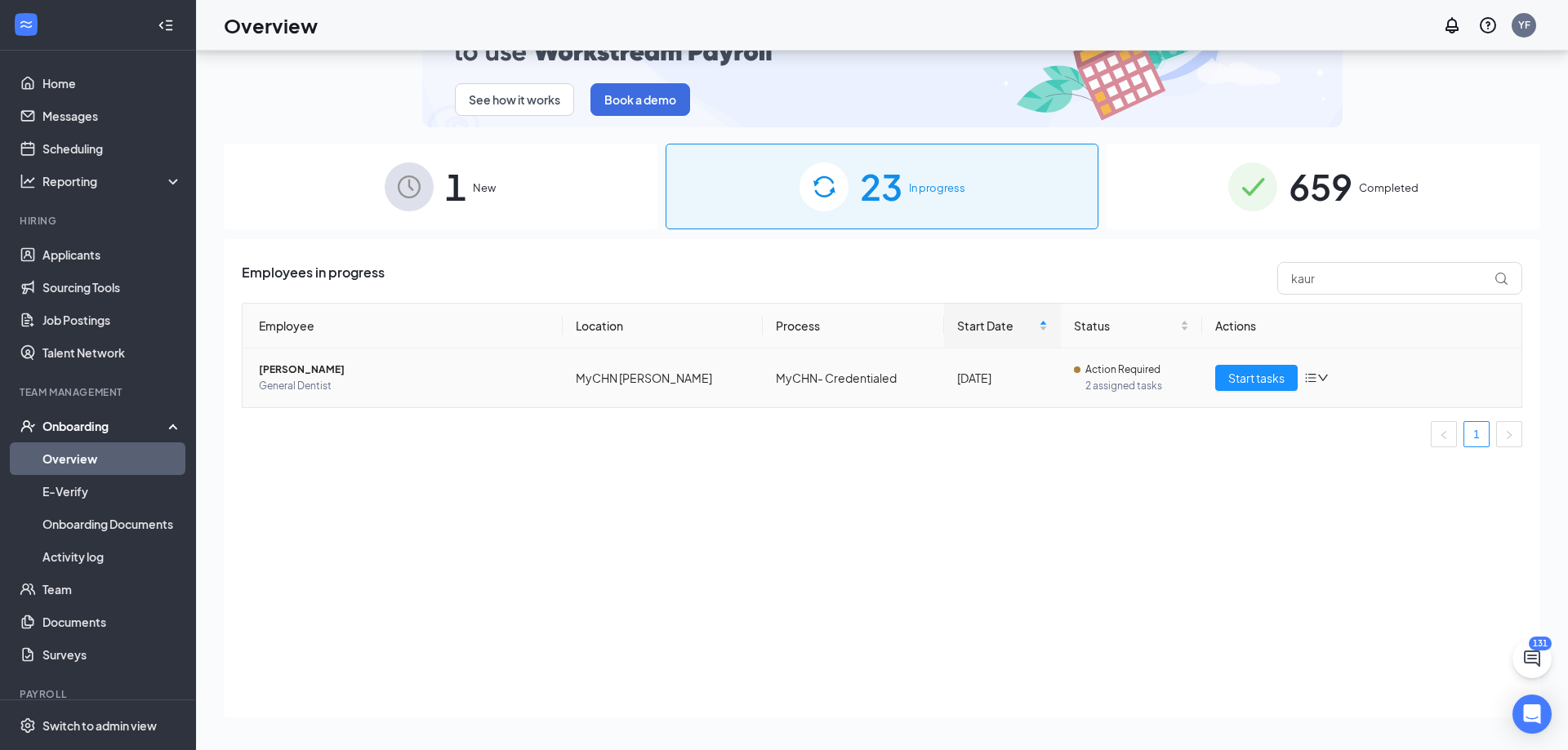
click at [316, 377] on span "[PERSON_NAME]" at bounding box center [404, 370] width 291 height 16
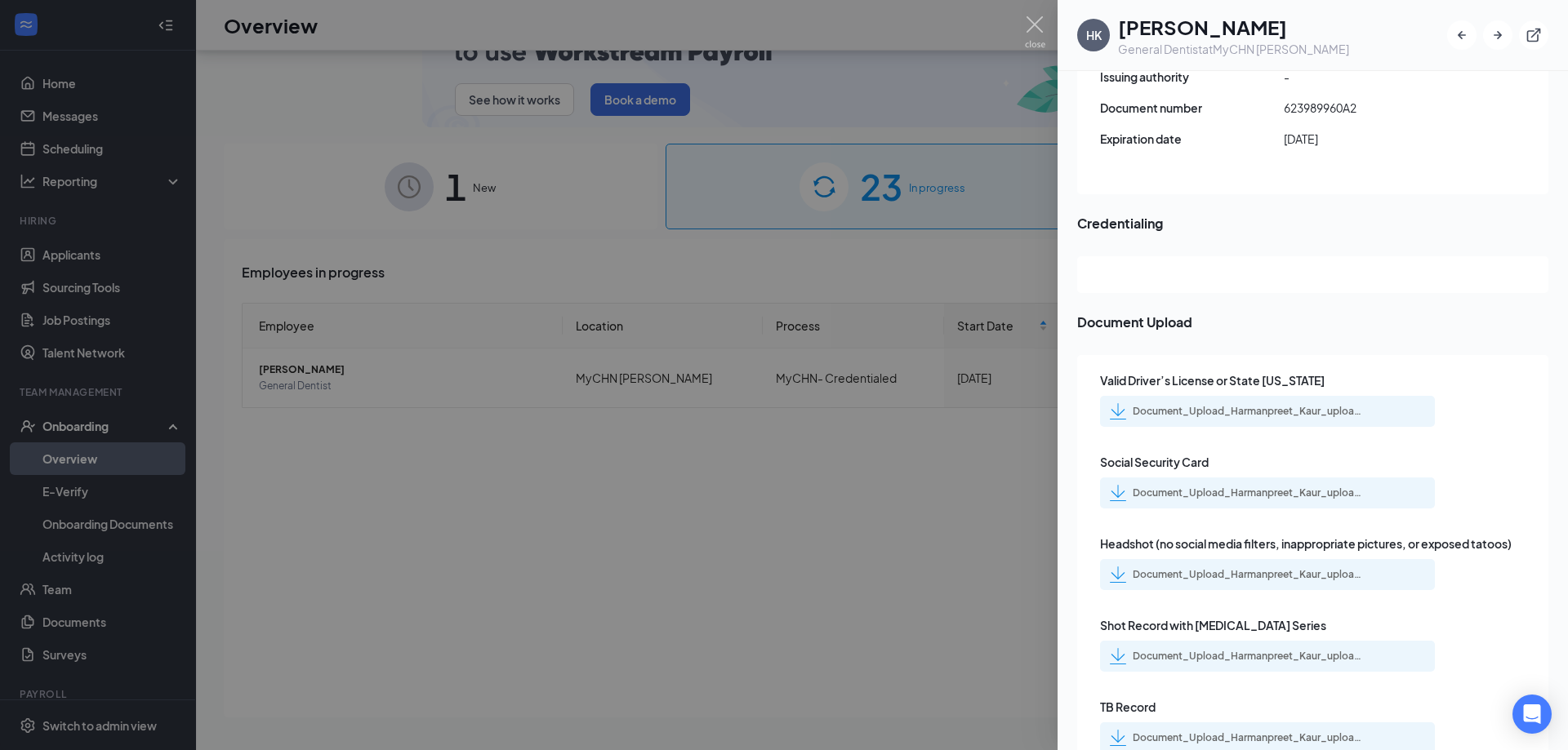
scroll to position [2381, 0]
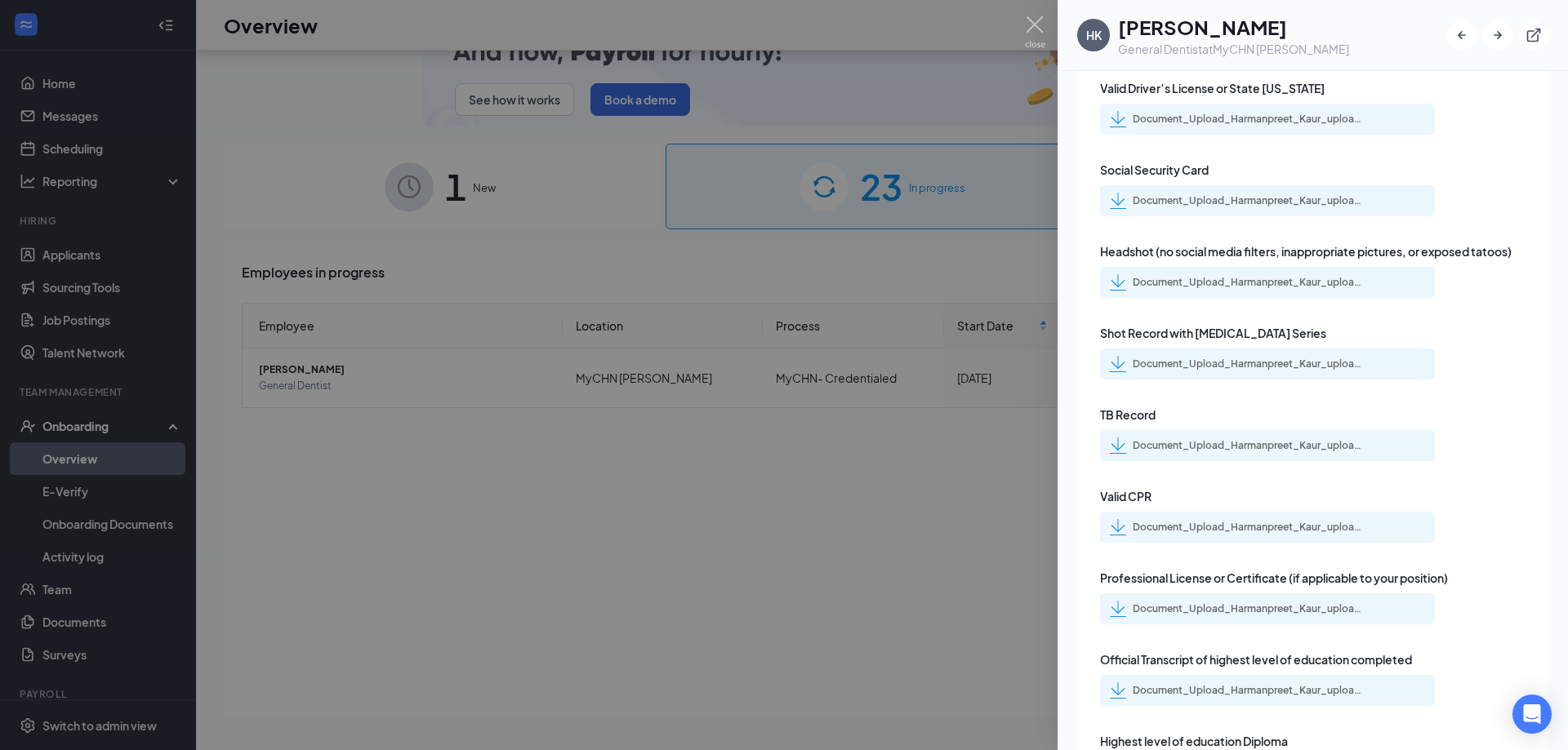
click at [1128, 437] on div "Document_Upload_Harmanpreet_Kaur_uploadedfile_20250730.pdf.pdf" at bounding box center [1236, 445] width 252 height 16
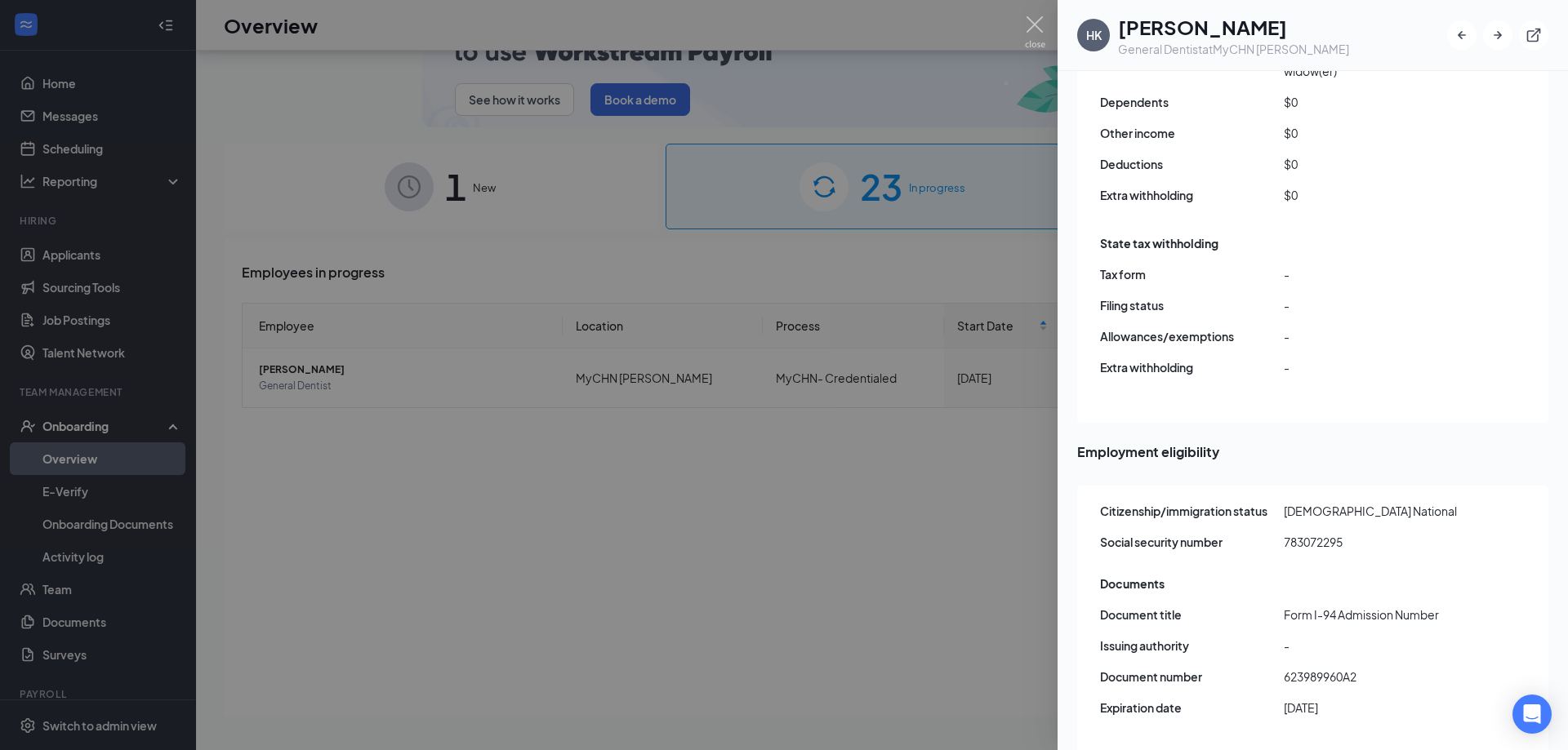
scroll to position [1411, 0]
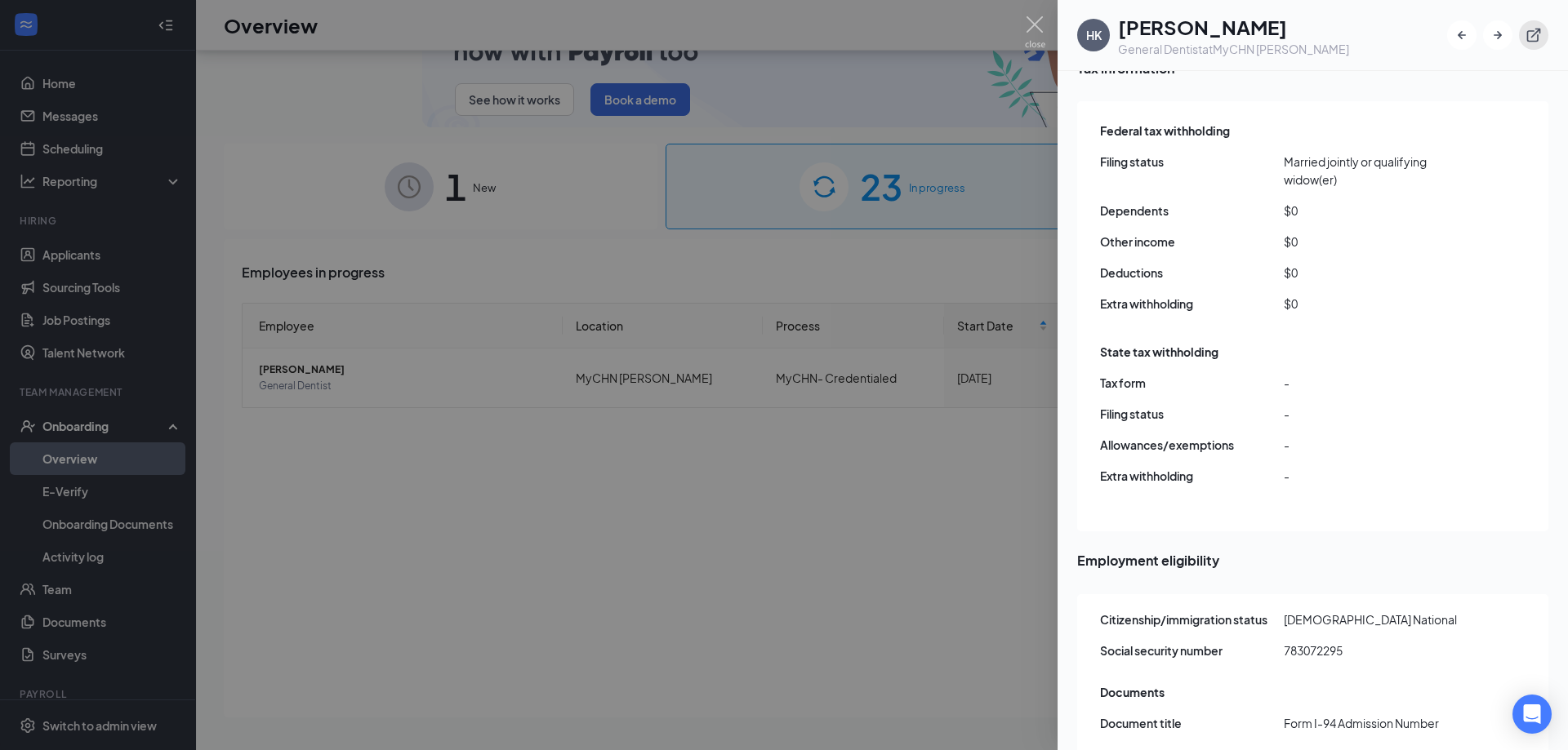
click at [1534, 35] on icon "ExternalLink" at bounding box center [1534, 36] width 14 height 14
click at [860, 548] on div at bounding box center [784, 375] width 1568 height 750
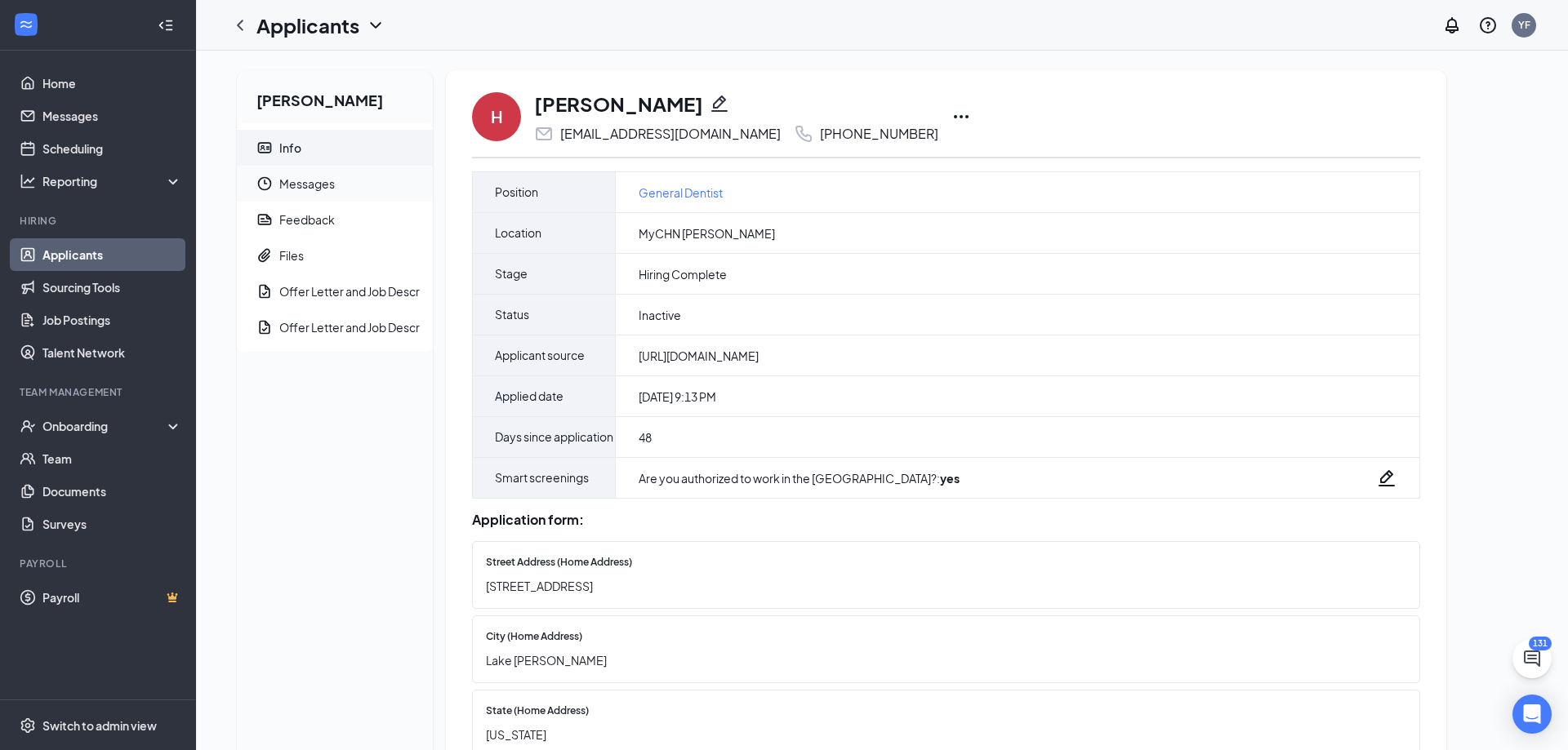
click at [312, 188] on span "Messages" at bounding box center [349, 183] width 140 height 36
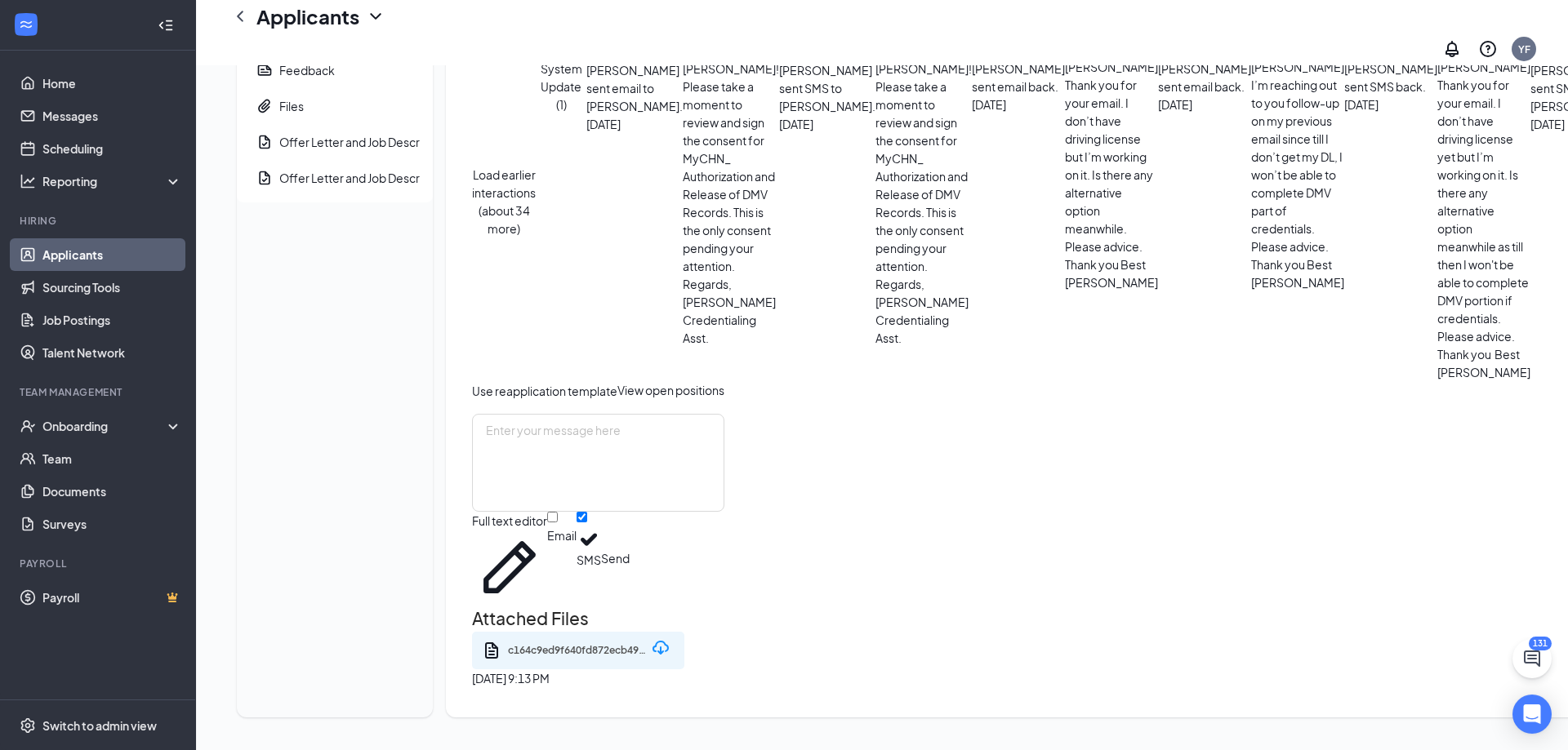
scroll to position [1542, 0]
click at [526, 512] on textarea at bounding box center [598, 463] width 252 height 98
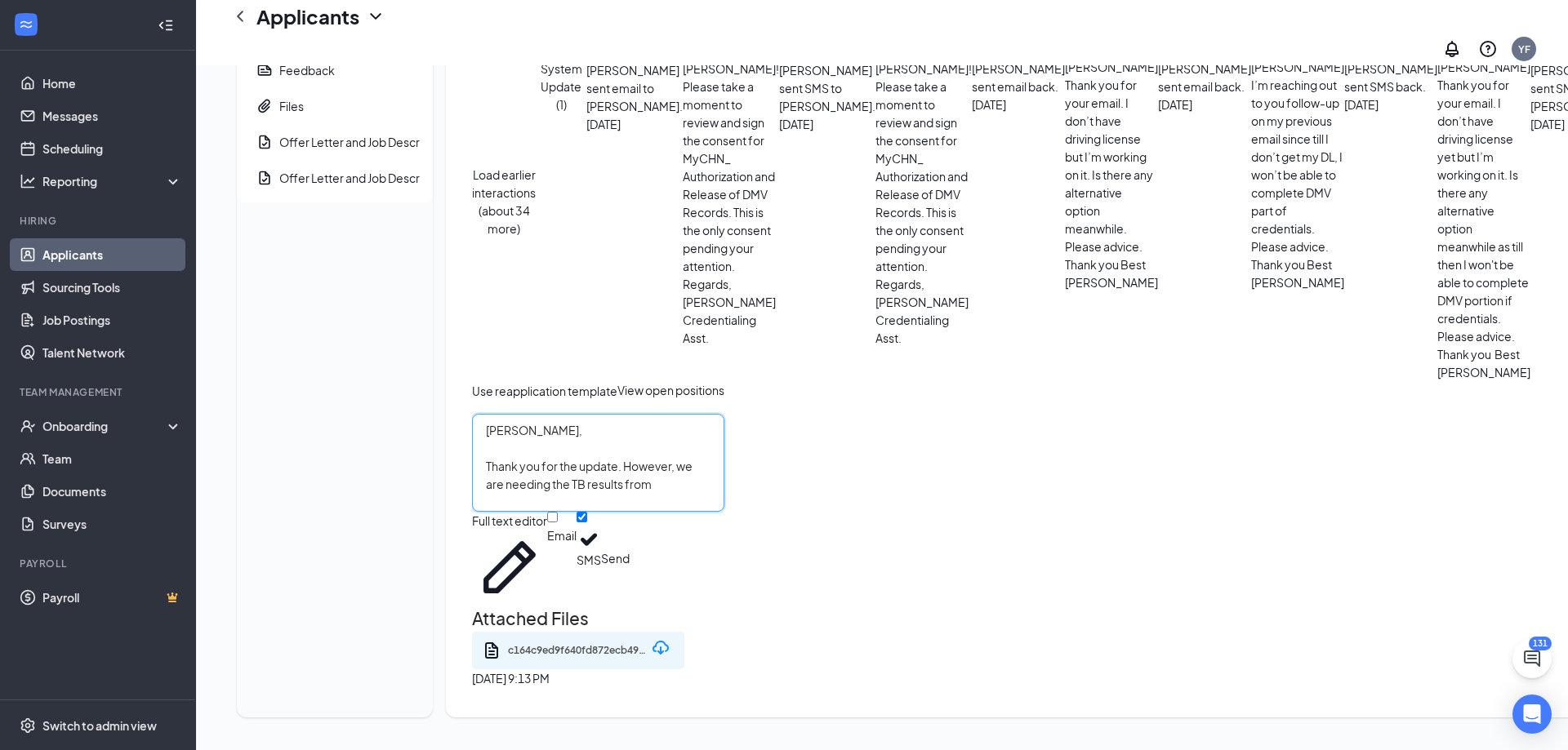
click at [724, 512] on textarea "[PERSON_NAME], Thank you for the update. However, we are needing the TB results…" at bounding box center [598, 463] width 252 height 98
click at [724, 512] on textarea "[PERSON_NAME], Thank you for the update. However, we are needing the actual TB …" at bounding box center [598, 463] width 252 height 98
type textarea "[PERSON_NAME], Thank you for the update. However, we are needing the actual TB …"
click at [629, 605] on button "Send" at bounding box center [615, 558] width 28 height 93
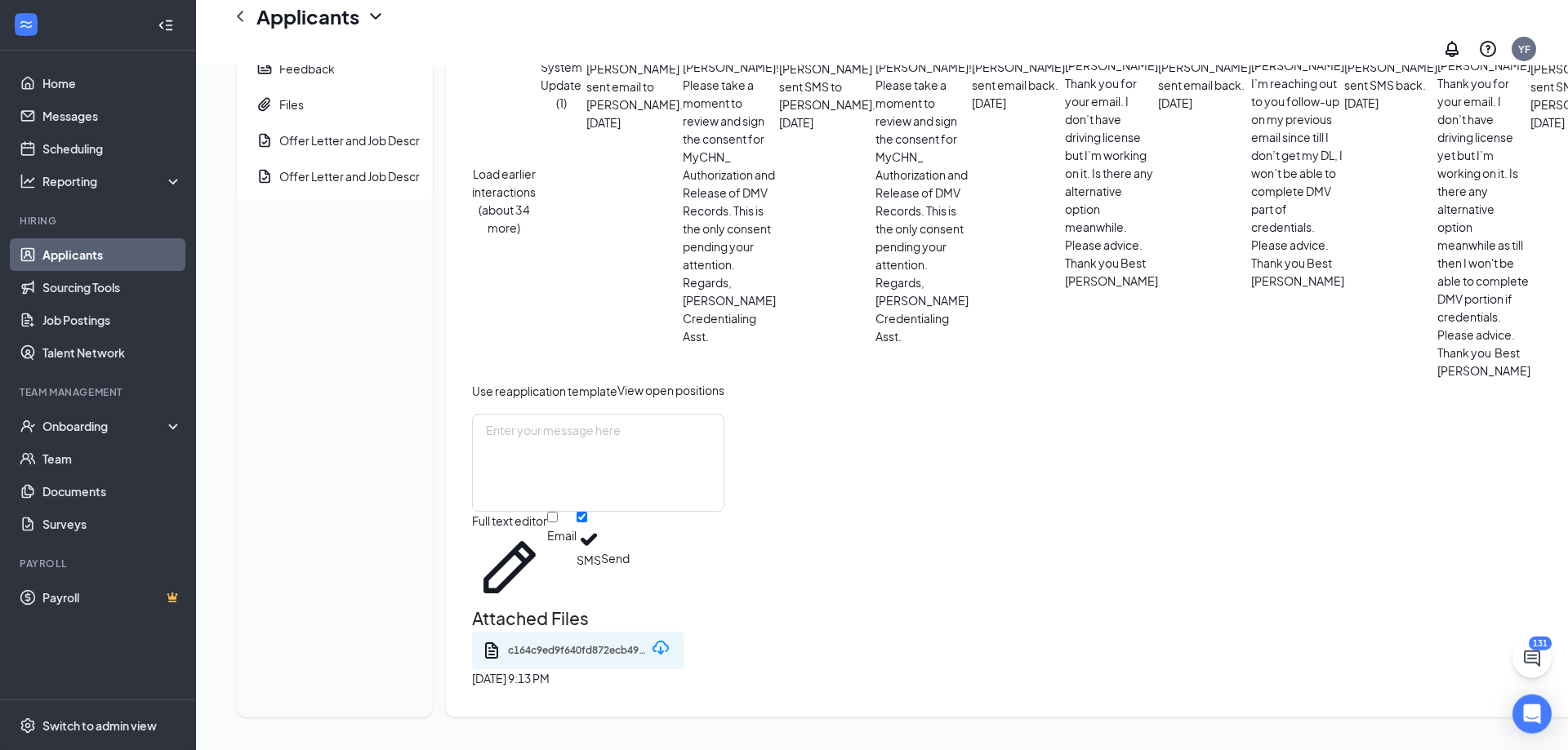
scroll to position [858, 0]
